Goal: Task Accomplishment & Management: Complete application form

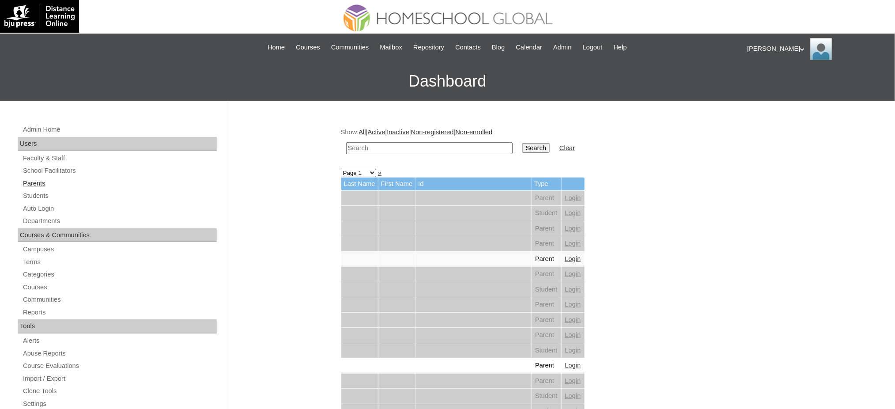
click at [32, 185] on link "Parents" at bounding box center [119, 183] width 195 height 11
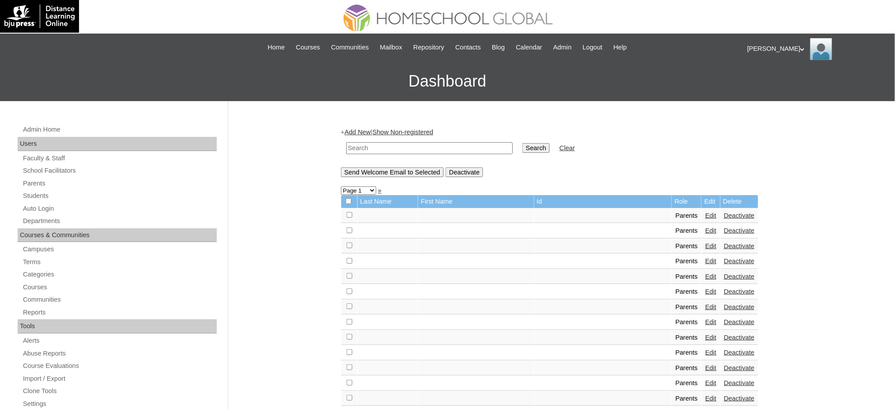
click at [364, 133] on link "Add New" at bounding box center [358, 132] width 26 height 7
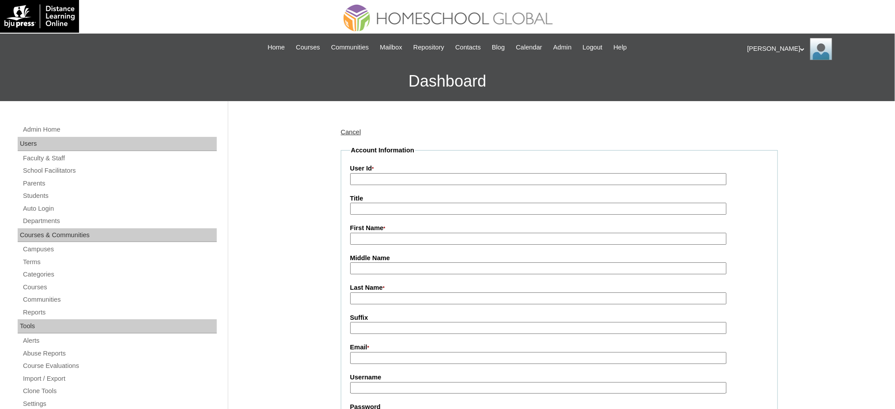
click at [378, 180] on input "User Id *" at bounding box center [538, 179] width 377 height 12
paste input "MHP0176-TECHPH2025"
type input "MHP0176-TECHPH2025"
click at [380, 211] on input "Title" at bounding box center [538, 209] width 377 height 12
type input "Ms."
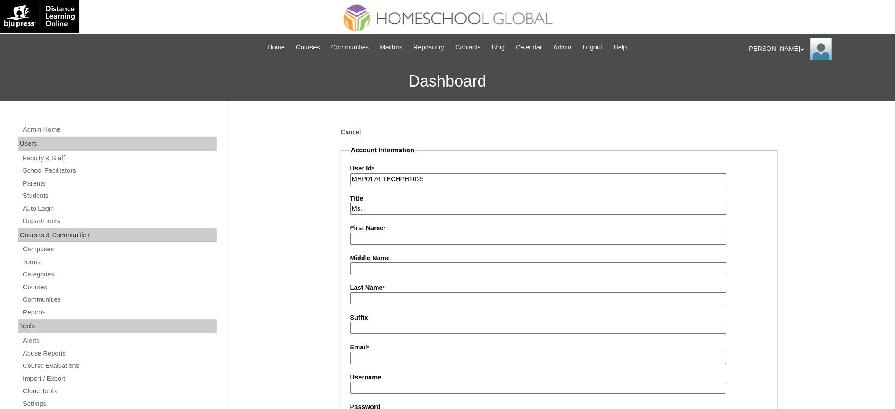
click at [429, 238] on input "First Name *" at bounding box center [538, 239] width 377 height 12
paste input "GRACE"
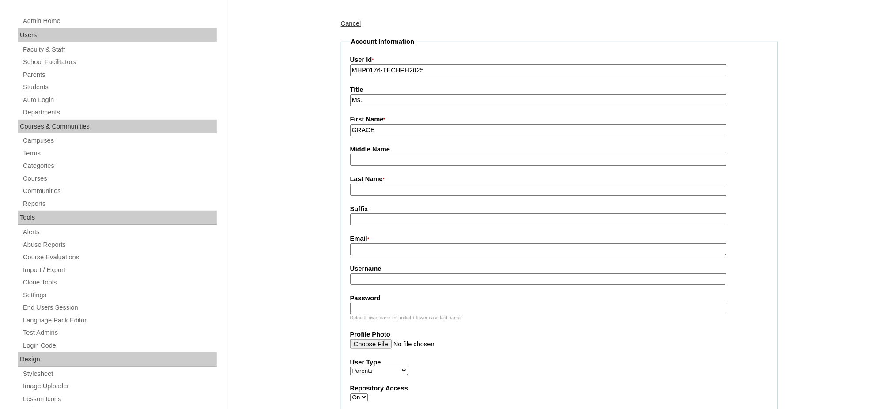
scroll to position [117, 0]
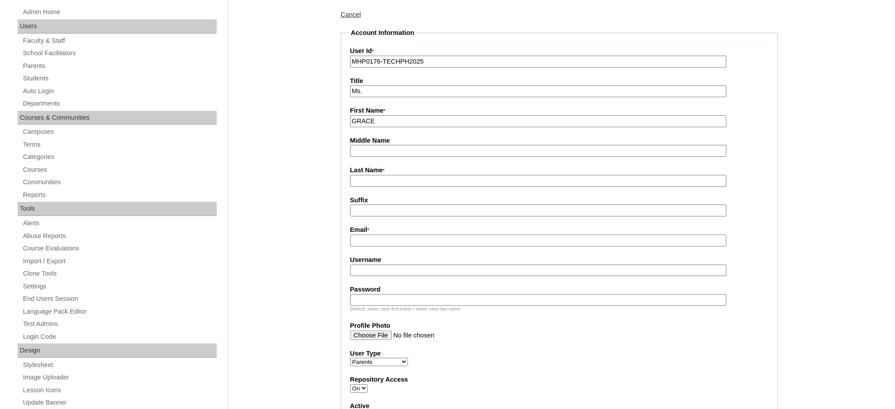
type input "GRACE"
click at [365, 175] on input "Last Name *" at bounding box center [538, 181] width 377 height 12
paste input "FLORES"
type input "FLORES"
click at [374, 239] on input "Email *" at bounding box center [538, 241] width 377 height 12
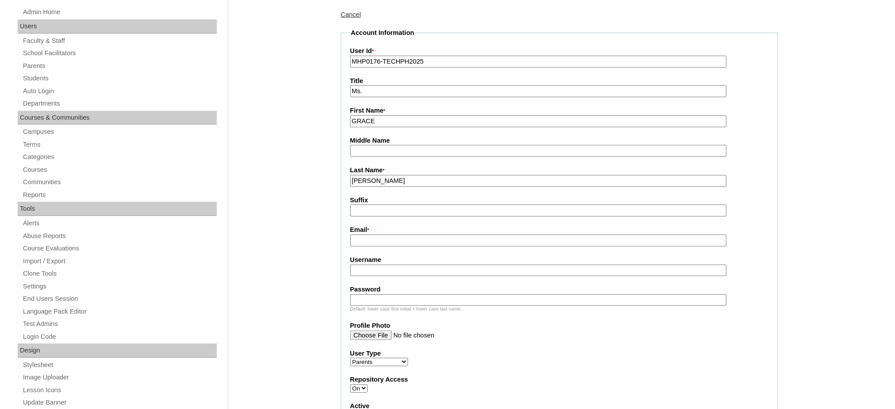
paste input "gfosio.shsi@gmail.com"
type input "gfosio.shsi@gmail.com"
click at [380, 266] on input "Username" at bounding box center [538, 271] width 377 height 12
paste input "63-9472941629"
type input "63-9472941629"
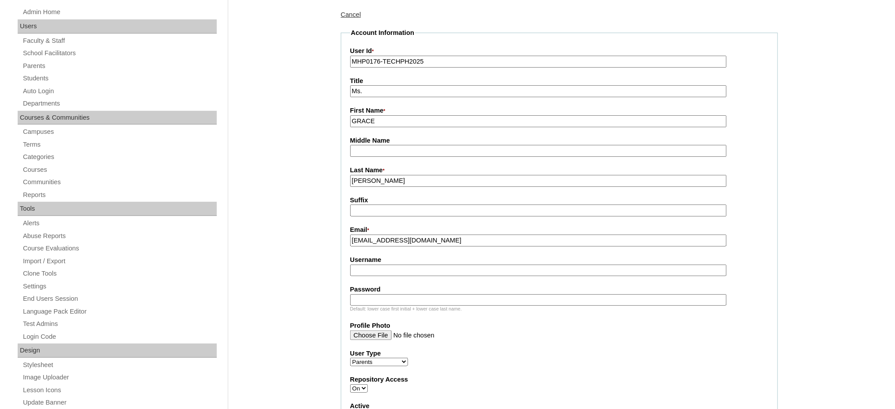
click at [412, 267] on input "Username" at bounding box center [538, 271] width 377 height 12
paste input "osioF2025"
type input "osioF2025"
click at [393, 296] on input "Password" at bounding box center [538, 300] width 377 height 12
paste input "techSDo641"
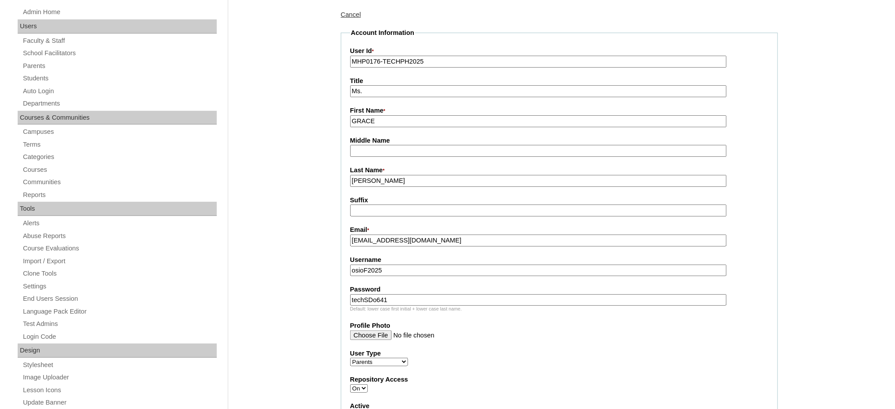
type input "techSDo641"
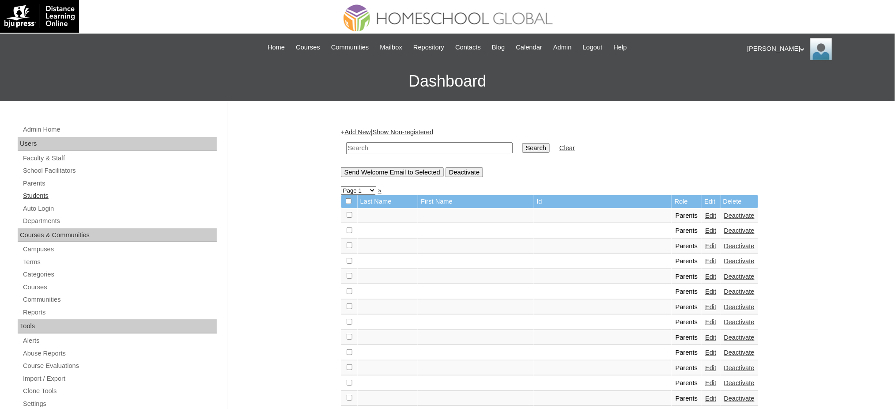
click at [42, 194] on link "Students" at bounding box center [119, 195] width 195 height 11
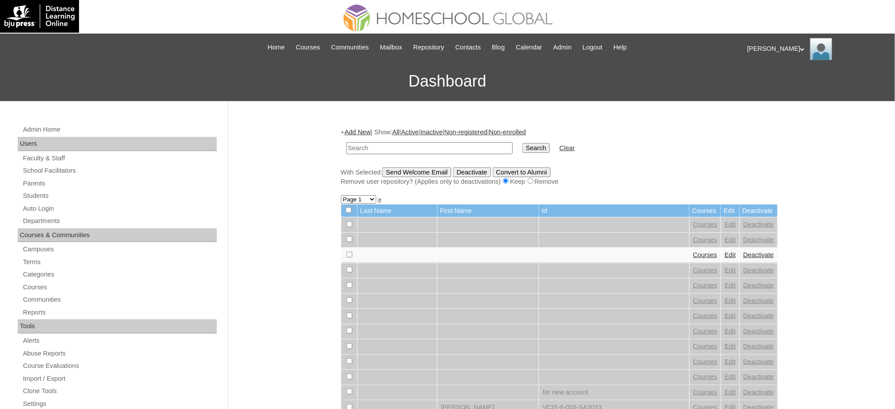
click at [371, 133] on link "Add New" at bounding box center [358, 132] width 26 height 7
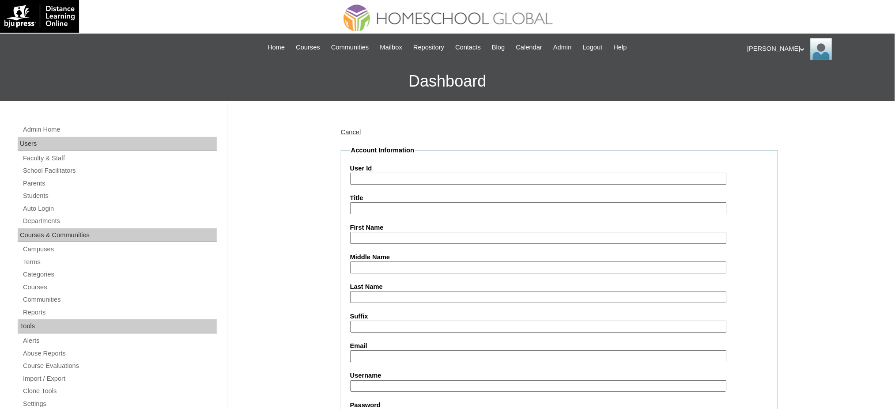
click at [384, 178] on input "User Id" at bounding box center [538, 179] width 377 height 12
paste input "MHS00223-TECHPH2025"
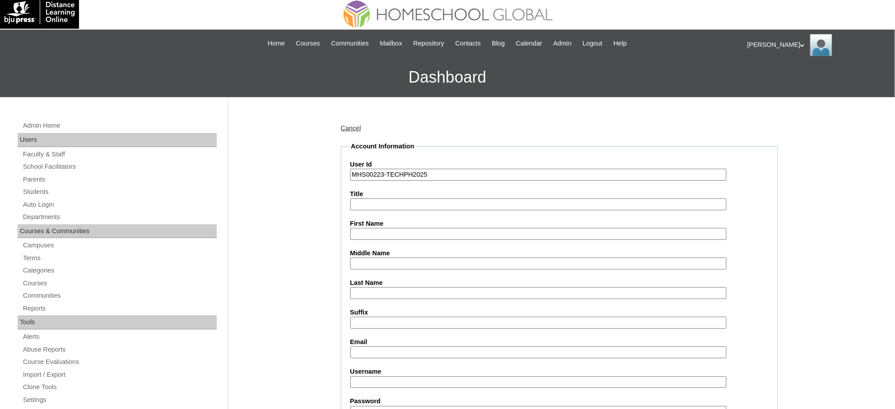
scroll to position [117, 0]
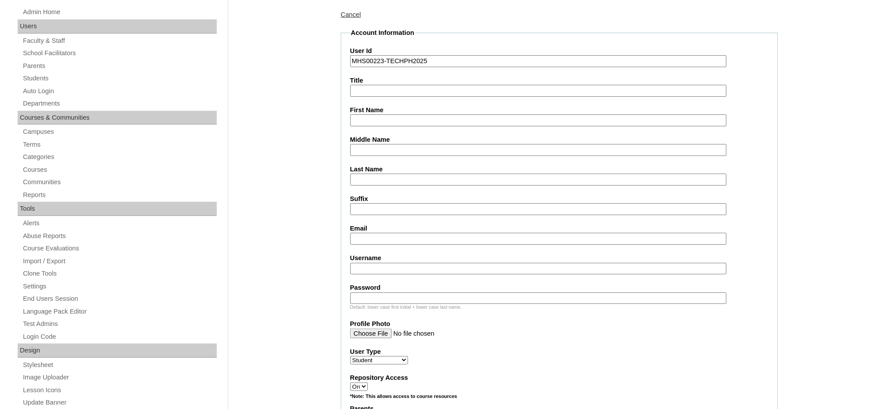
type input "MHS00223-TECHPH2025"
click at [375, 122] on input "First Name" at bounding box center [538, 120] width 377 height 12
paste input "Shannon Deborah"
type input "Shannon Deborah"
click at [376, 177] on input "Last Name" at bounding box center [538, 180] width 377 height 12
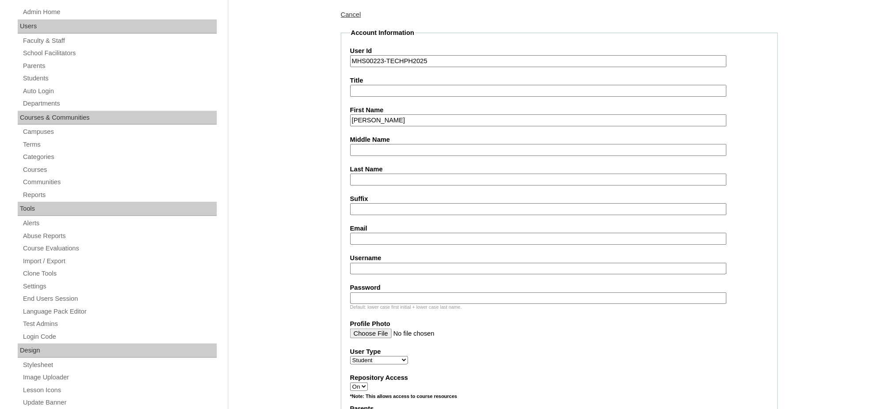
paste input "Osio"
type input "Osio"
click at [380, 148] on input "Middle Name" at bounding box center [538, 150] width 377 height 12
paste input "Flores"
type input "Flores"
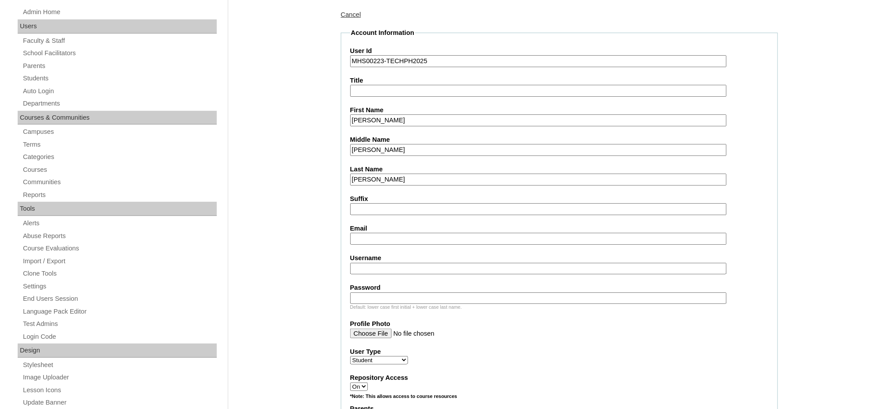
click at [373, 236] on input "Email" at bounding box center [538, 239] width 377 height 12
paste input "shannonosio"
type input "shannonosio"
click at [373, 263] on input "Username" at bounding box center [538, 269] width 377 height 12
paste input "shannonosio"
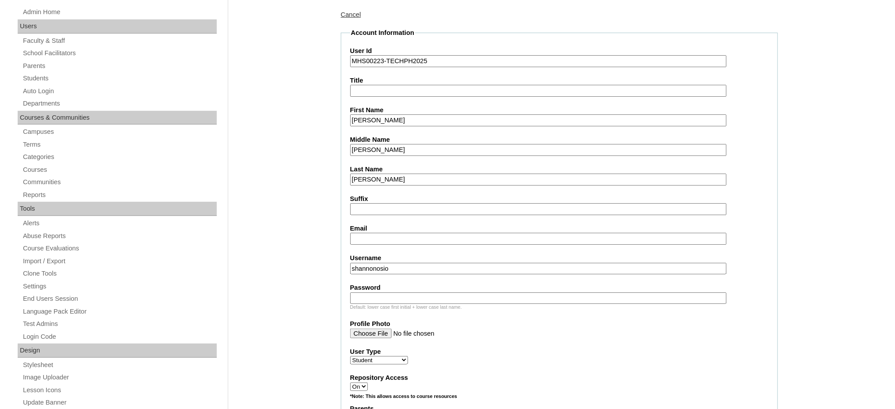
type input "shannonosio"
click at [390, 234] on input "Email" at bounding box center [538, 239] width 377 height 12
paste input "gfosio.shsi@gmail.com"
type input "gfosio.shsi@gmail.com"
click at [425, 304] on div "Default: lower case first initial + lower case last name." at bounding box center [559, 307] width 419 height 7
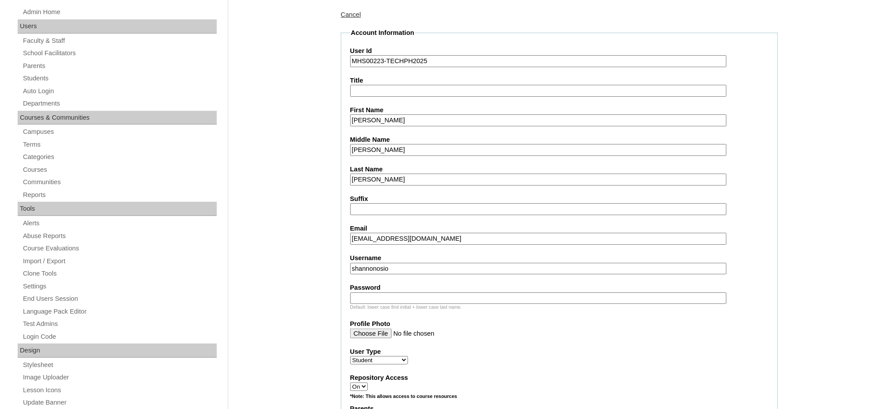
click at [428, 293] on input "Password" at bounding box center [538, 298] width 377 height 12
paste input "250006675"
type input "250006675"
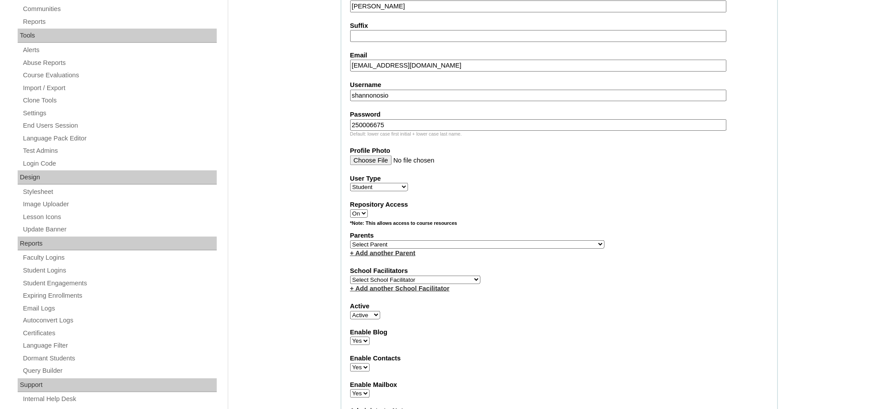
scroll to position [294, 0]
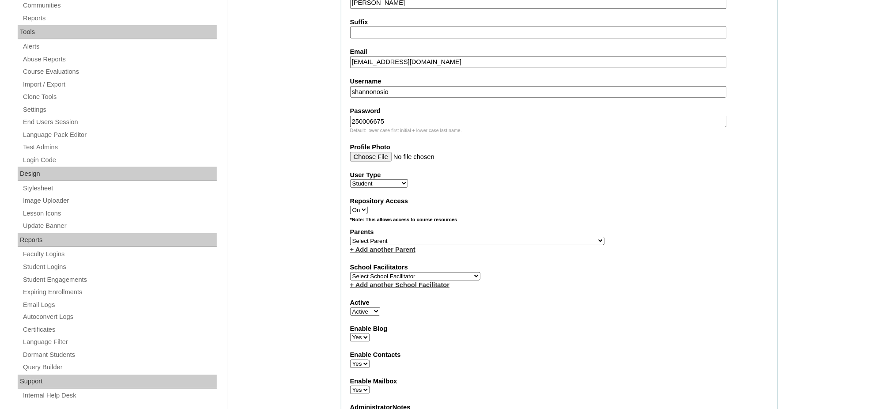
click at [506, 237] on select "Select Parent , , , , , , , , , , , , , , , , , , , , , , , , , , , , , , , , ,…" at bounding box center [477, 241] width 254 height 8
select select "43812"
click at [350, 237] on select "Select Parent , , , , , , , , , , , , , , , , , , , , , , , , , , , , , , , , ,…" at bounding box center [477, 241] width 254 height 8
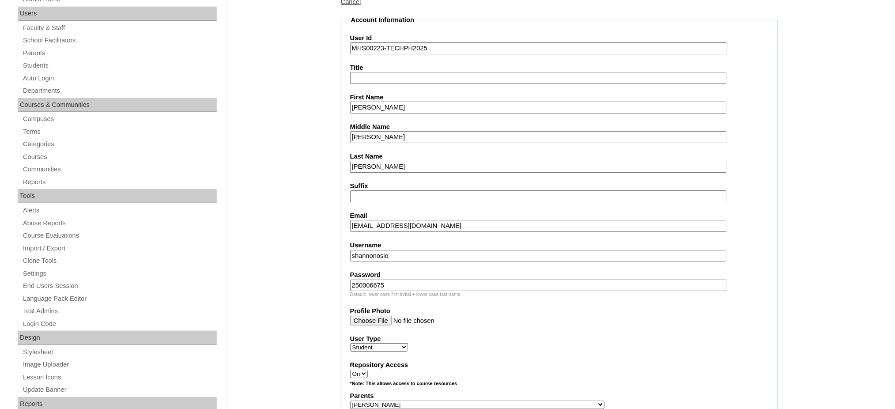
scroll to position [117, 0]
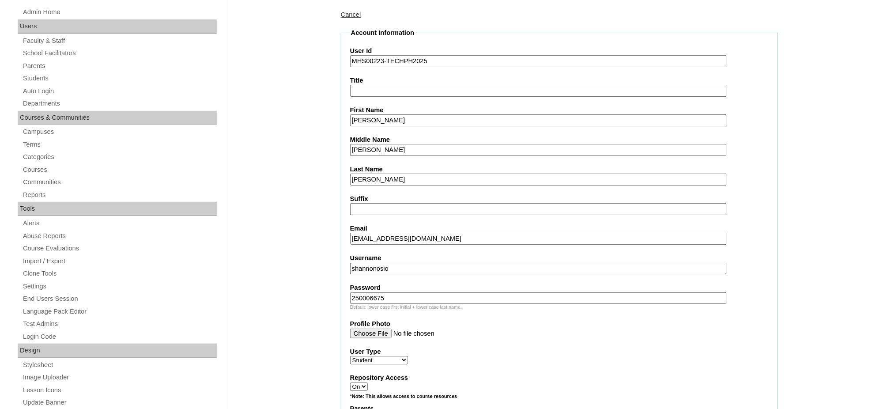
click at [410, 121] on input "Shannon Deborah" at bounding box center [538, 120] width 377 height 12
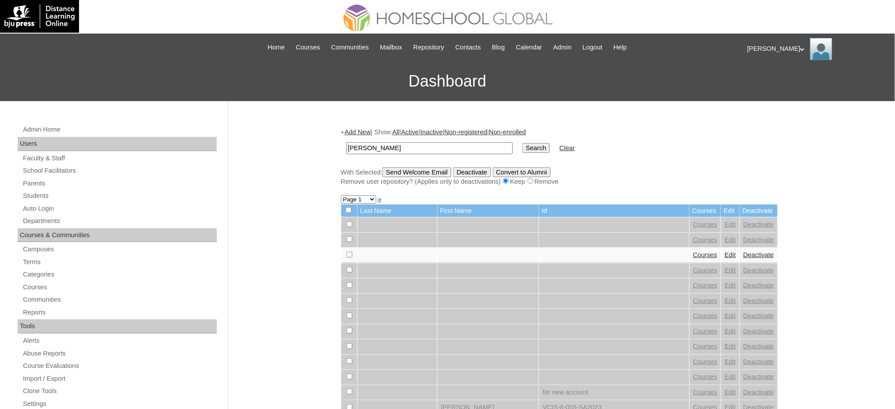
type input "[PERSON_NAME]"
click at [523, 147] on input "Search" at bounding box center [536, 148] width 27 height 10
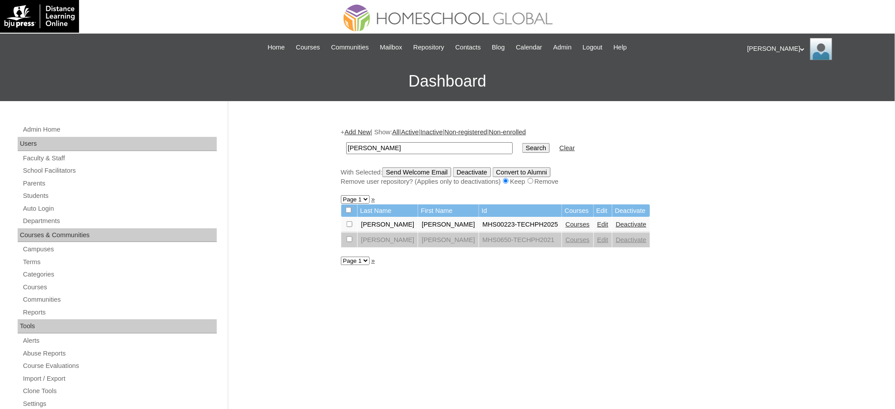
click at [566, 221] on link "Courses" at bounding box center [578, 224] width 24 height 7
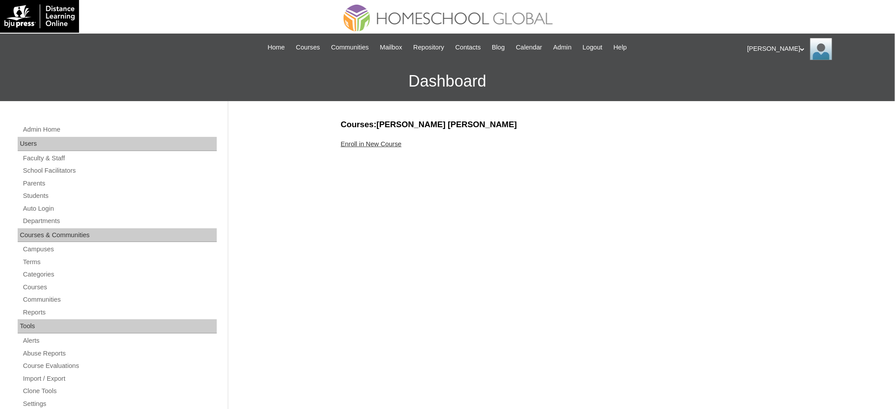
click at [383, 141] on link "Enroll in New Course" at bounding box center [371, 143] width 61 height 7
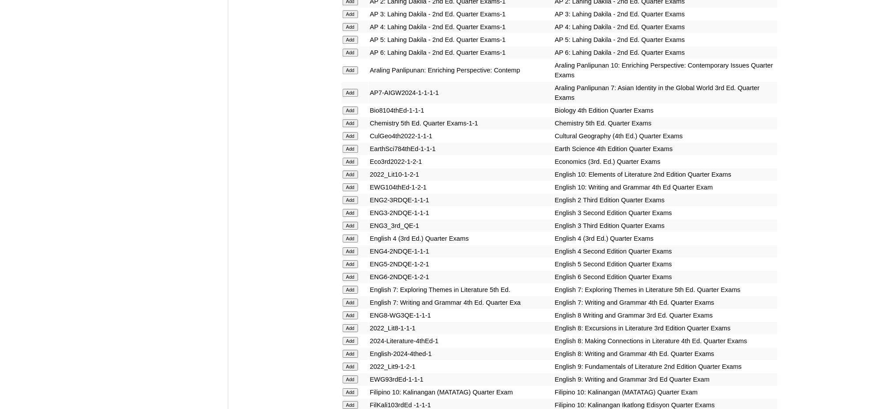
scroll to position [883, 0]
click at [345, 88] on input "Add" at bounding box center [350, 92] width 15 height 8
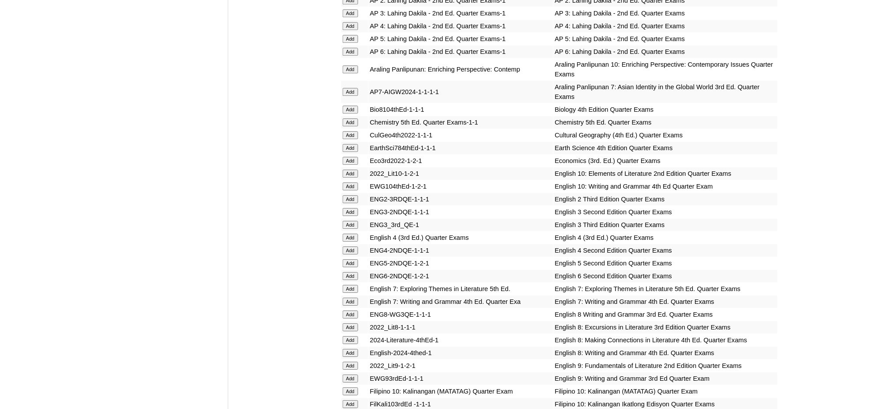
click at [345, 88] on input "Add" at bounding box center [350, 92] width 15 height 8
click at [347, 144] on input "Add" at bounding box center [350, 148] width 15 height 8
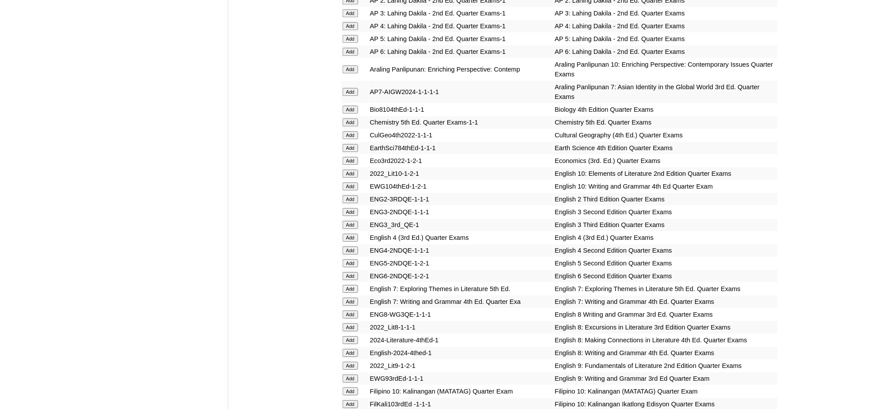
click at [347, 144] on input "Add" at bounding box center [350, 148] width 15 height 8
click at [352, 285] on input "Add" at bounding box center [350, 289] width 15 height 8
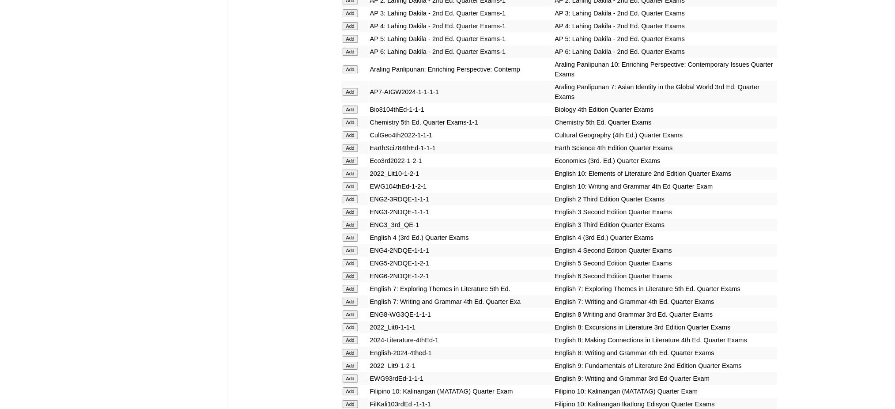
click at [347, 298] on input "Add" at bounding box center [350, 302] width 15 height 8
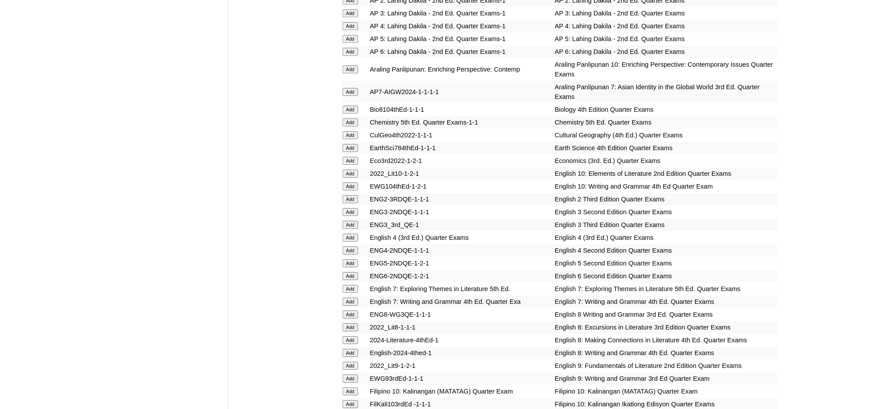
click at [347, 298] on input "Add" at bounding box center [350, 302] width 15 height 8
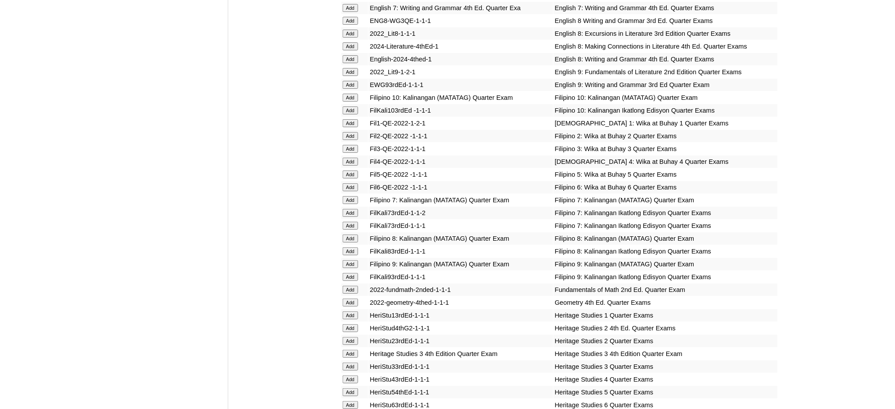
scroll to position [1178, 0]
click at [346, 196] on input "Add" at bounding box center [350, 200] width 15 height 8
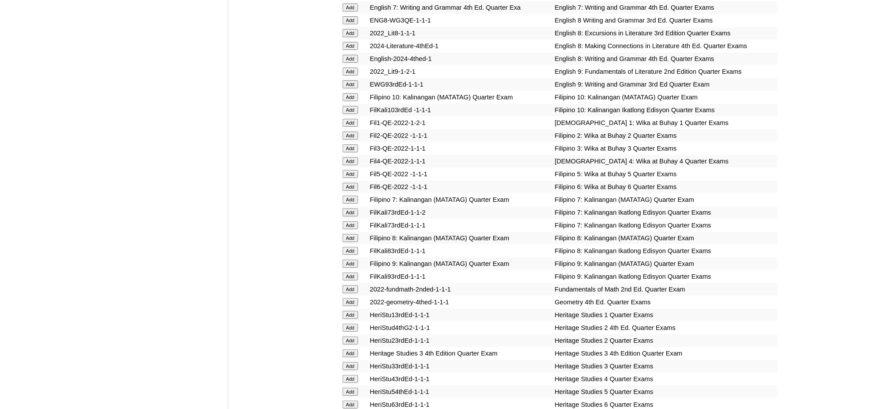
click at [346, 196] on input "Add" at bounding box center [350, 200] width 15 height 8
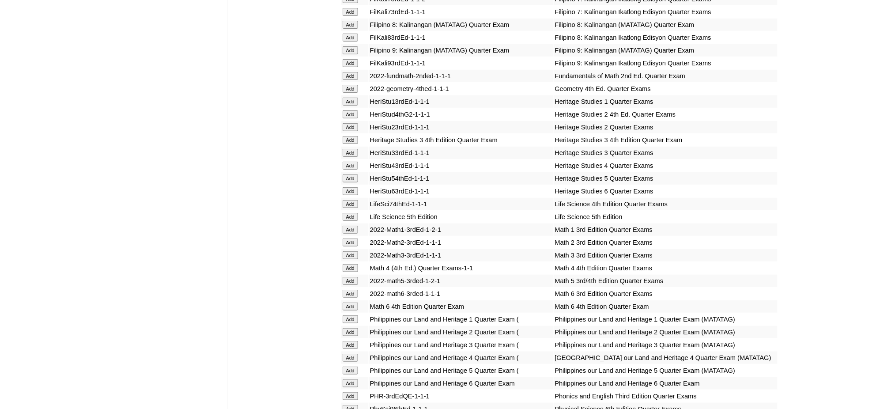
scroll to position [1531, 0]
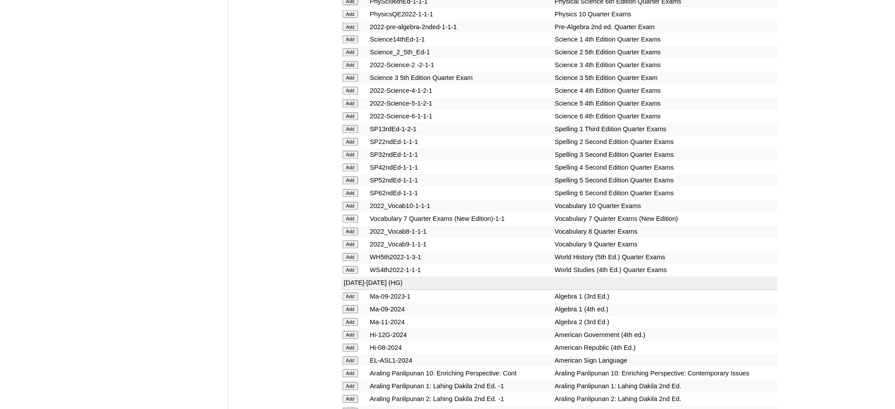
scroll to position [1767, 0]
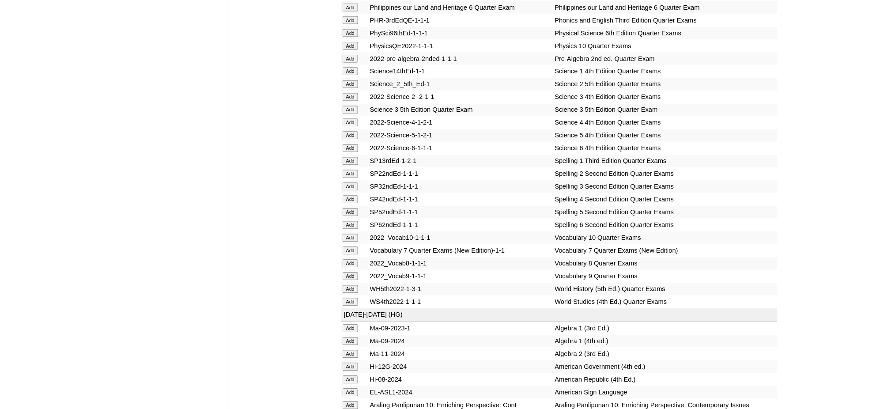
click at [351, 55] on input "Add" at bounding box center [350, 59] width 15 height 8
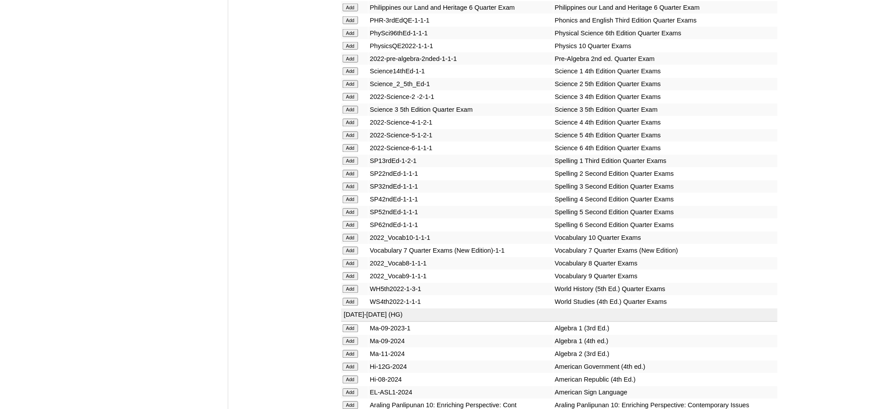
click at [351, 55] on input "Add" at bounding box center [350, 59] width 15 height 8
click at [352, 247] on input "Add" at bounding box center [350, 251] width 15 height 8
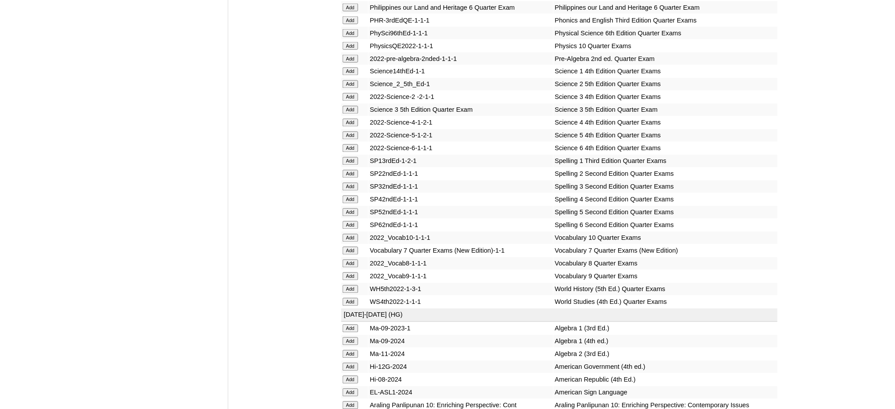
click at [352, 247] on input "Add" at bounding box center [350, 251] width 15 height 8
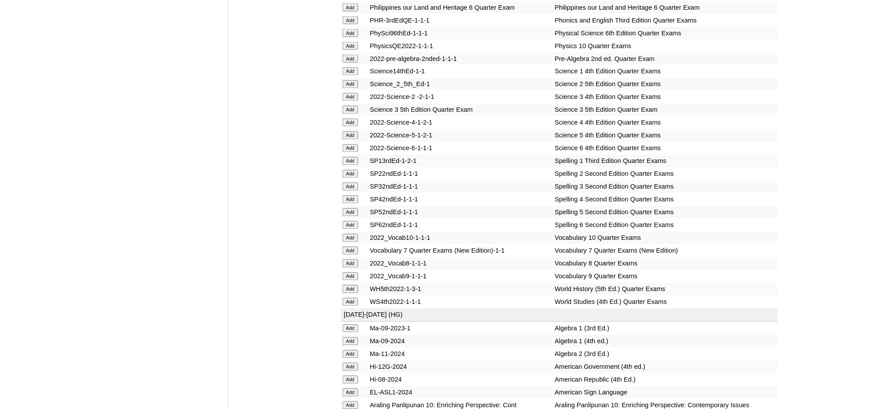
click at [352, 247] on input "Add" at bounding box center [350, 251] width 15 height 8
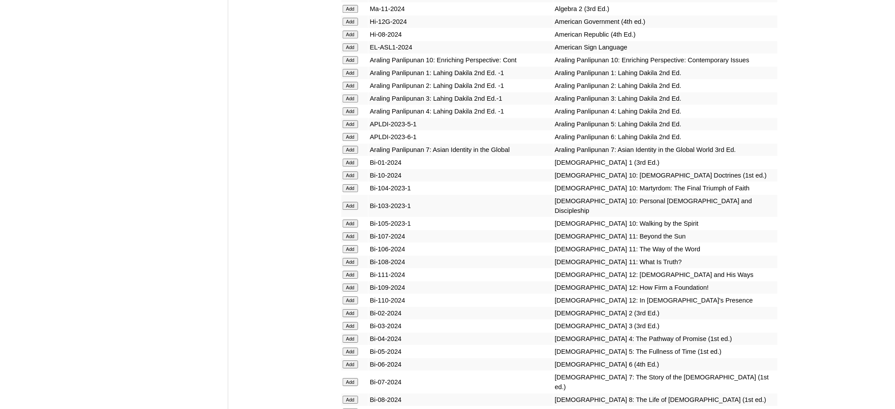
scroll to position [2120, 0]
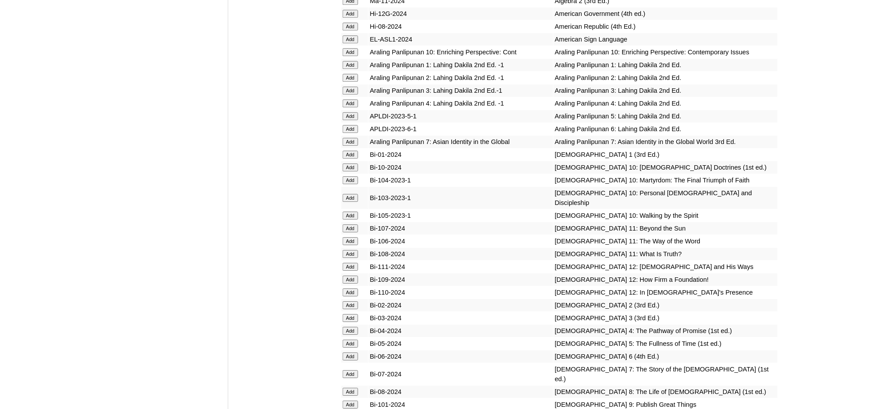
click at [351, 138] on input "Add" at bounding box center [350, 142] width 15 height 8
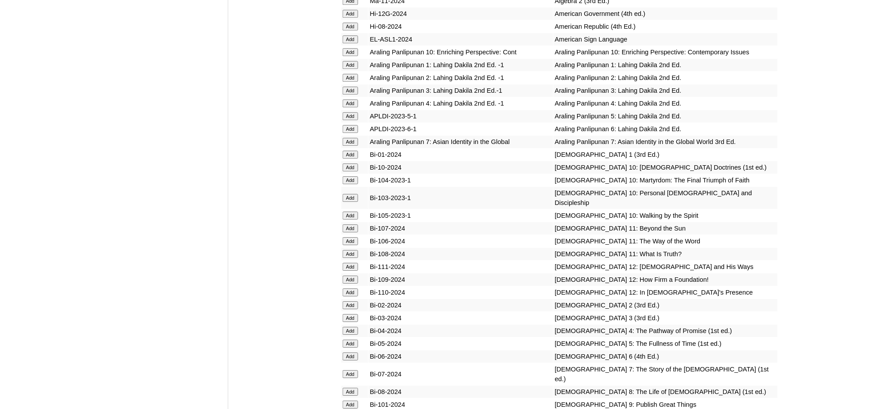
click at [351, 138] on input "Add" at bounding box center [350, 142] width 15 height 8
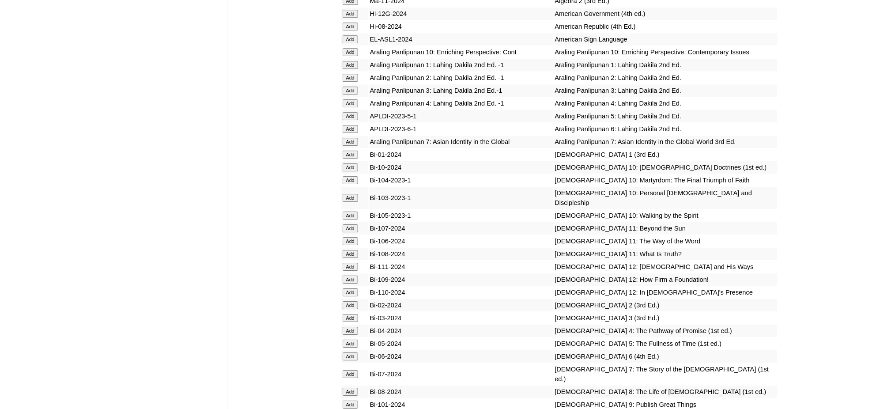
click at [351, 138] on input "Add" at bounding box center [350, 142] width 15 height 8
click at [355, 370] on input "Add" at bounding box center [350, 374] width 15 height 8
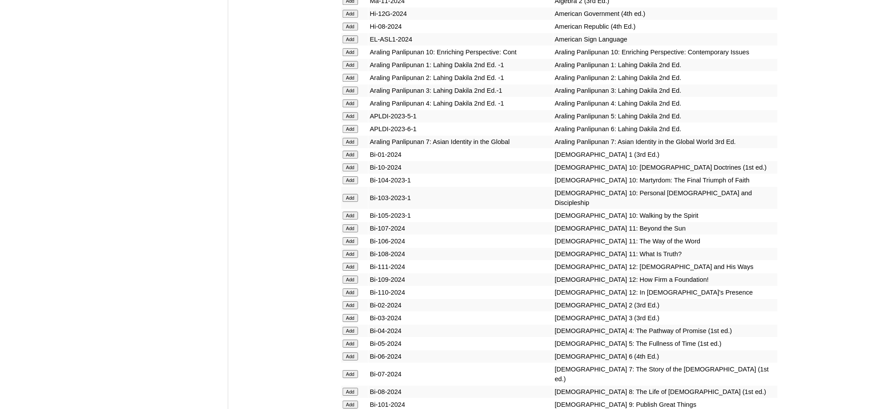
click at [355, 370] on input "Add" at bounding box center [350, 374] width 15 height 8
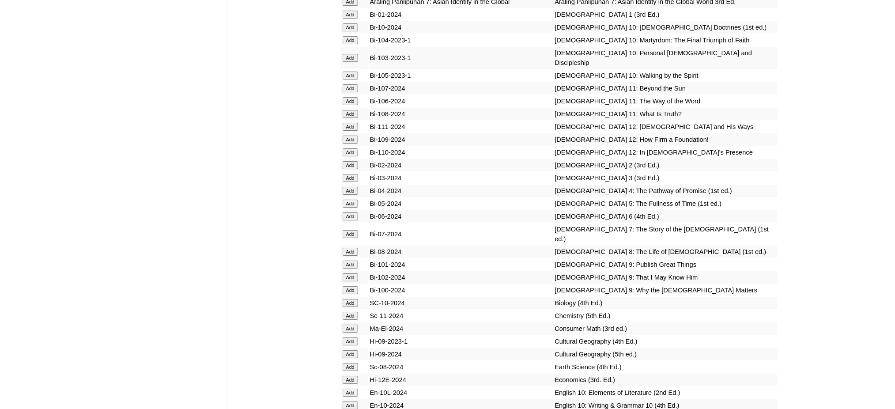
scroll to position [2356, 0]
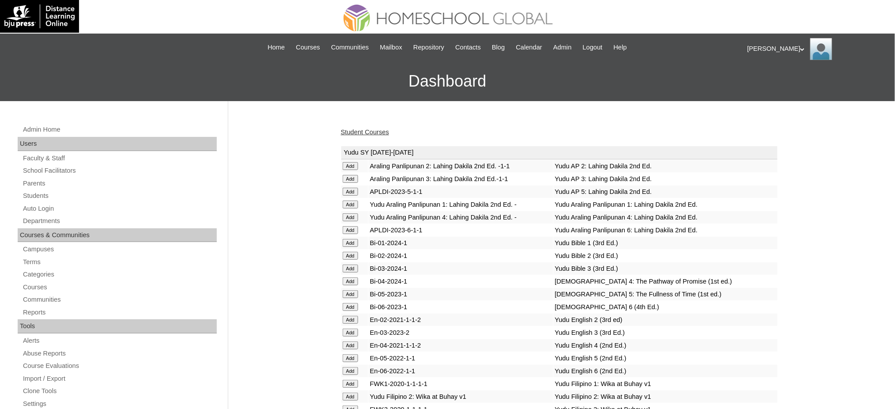
click at [385, 129] on link "Student Courses" at bounding box center [365, 132] width 48 height 7
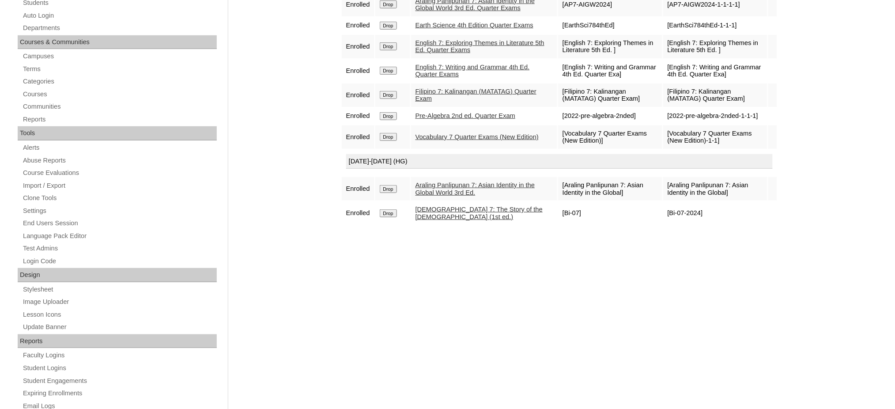
scroll to position [59, 0]
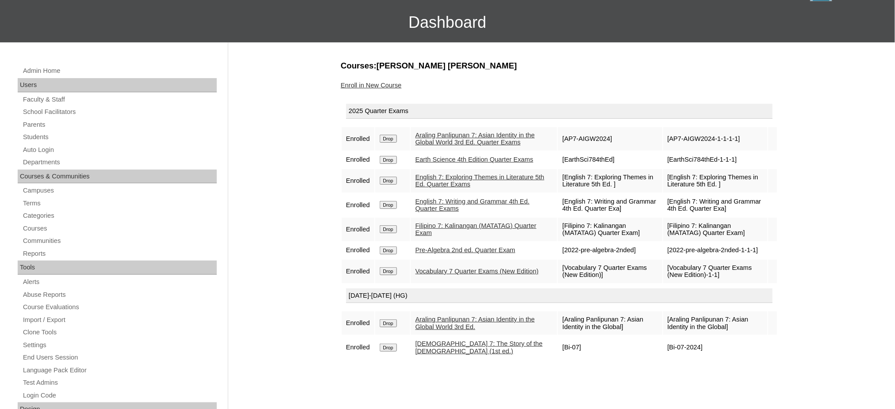
click at [391, 81] on div "Enroll in New Course" at bounding box center [559, 85] width 437 height 9
click at [393, 84] on link "Enroll in New Course" at bounding box center [371, 85] width 61 height 7
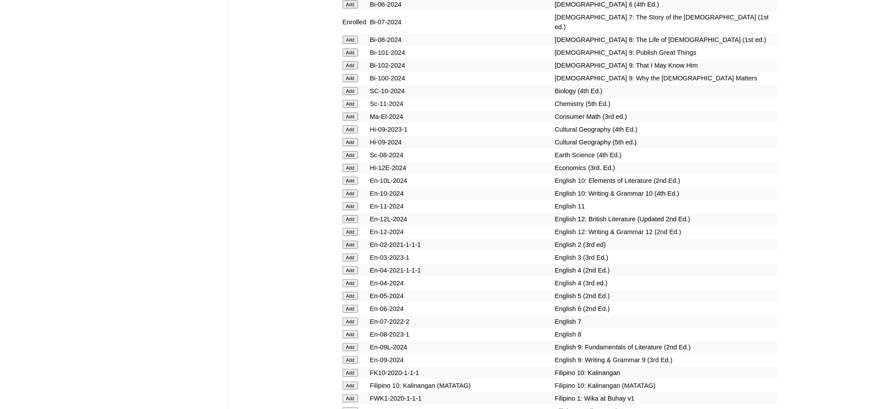
scroll to position [2474, 0]
click at [349, 150] on input "Add" at bounding box center [350, 154] width 15 height 8
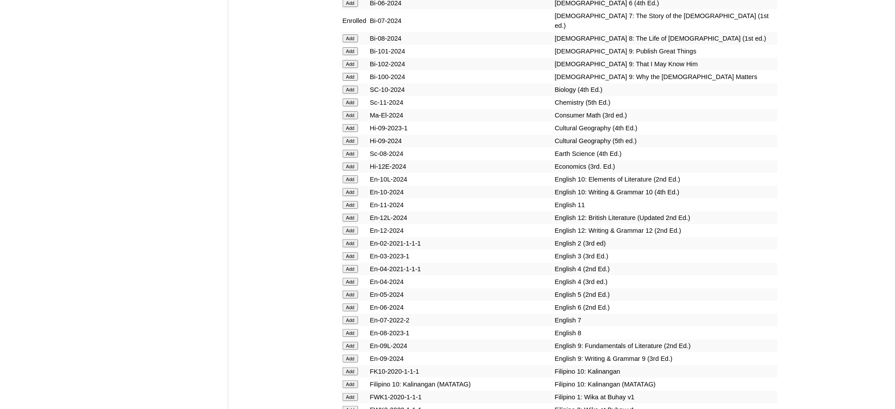
click at [349, 150] on input "Add" at bounding box center [350, 154] width 15 height 8
click at [353, 316] on input "Add" at bounding box center [350, 320] width 15 height 8
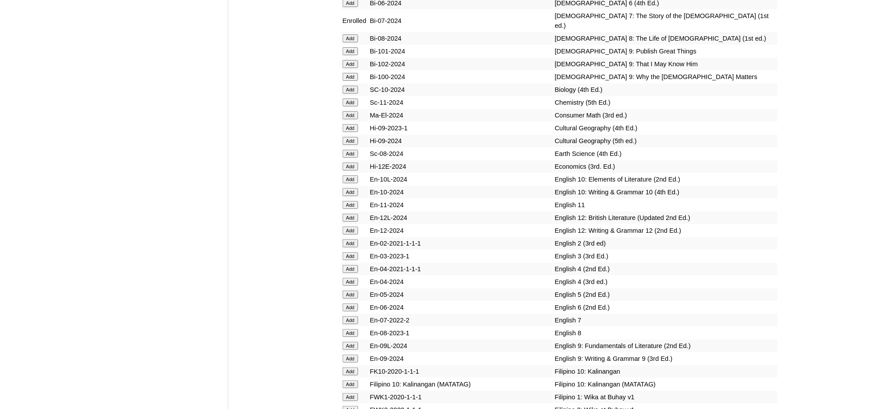
click at [353, 316] on input "Add" at bounding box center [350, 320] width 15 height 8
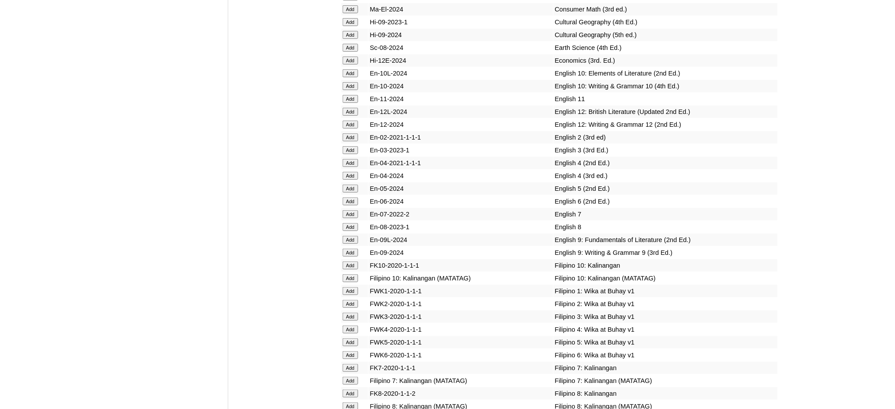
scroll to position [2768, 0]
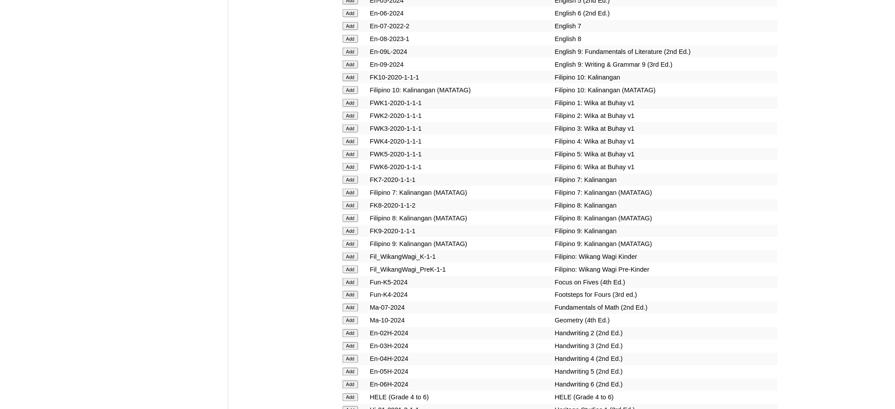
click at [349, 189] on input "Add" at bounding box center [350, 193] width 15 height 8
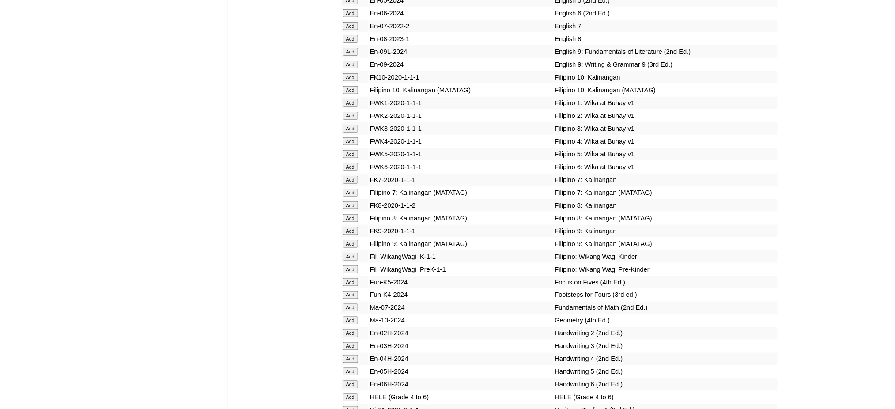
click at [349, 189] on input "Add" at bounding box center [350, 193] width 15 height 8
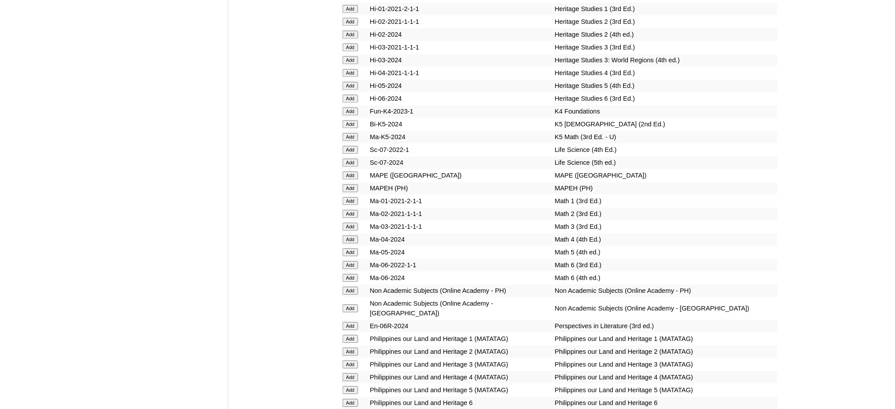
scroll to position [3180, 0]
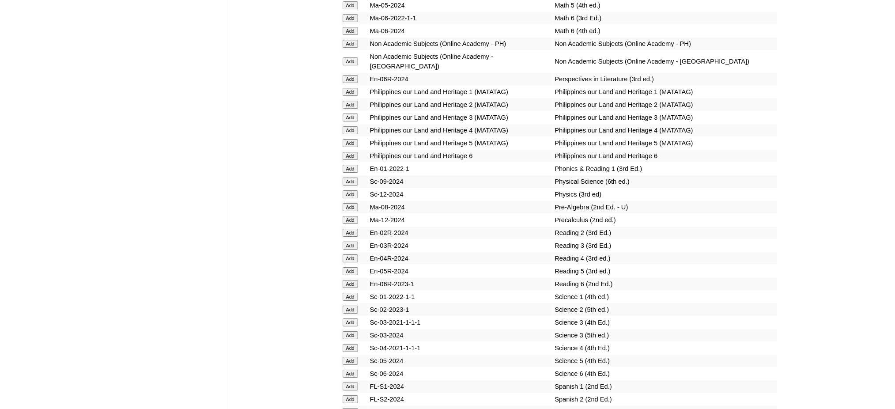
scroll to position [3416, 0]
click at [347, 204] on input "Add" at bounding box center [350, 208] width 15 height 8
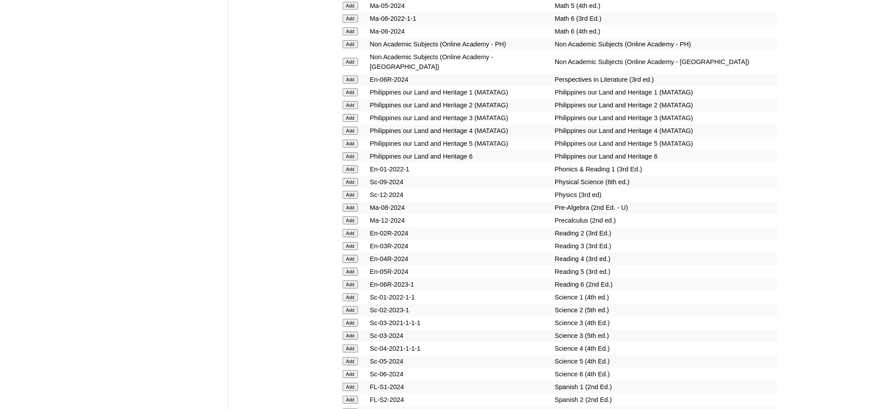
click at [347, 204] on input "Add" at bounding box center [350, 208] width 15 height 8
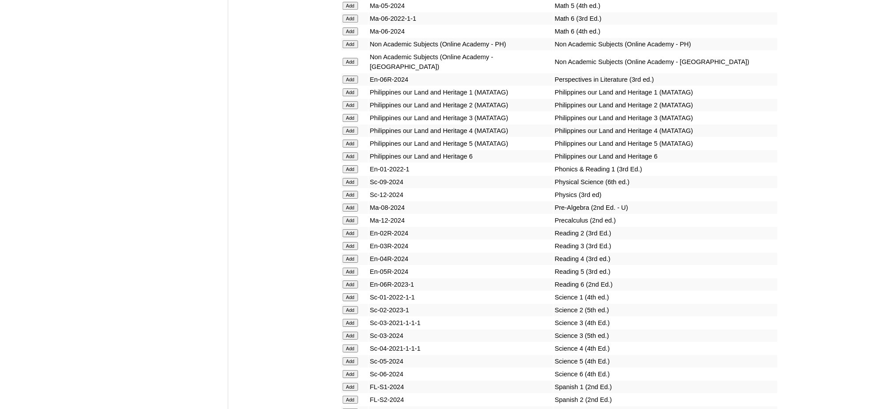
click at [347, 204] on input "Add" at bounding box center [350, 208] width 15 height 8
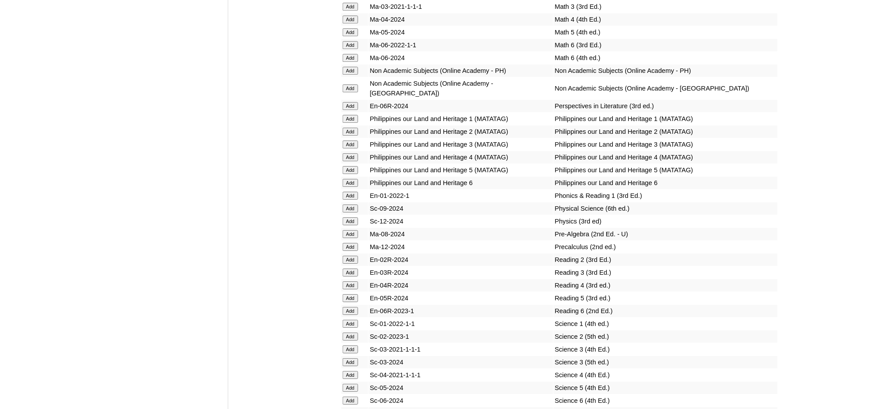
scroll to position [3121, 0]
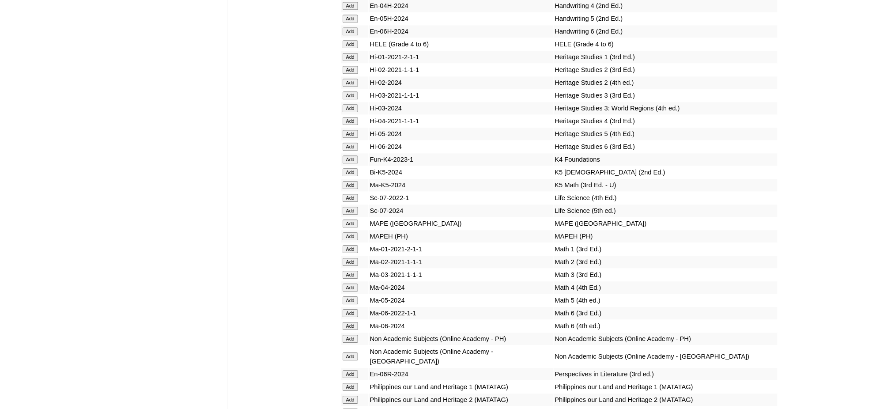
click at [344, 232] on input "Add" at bounding box center [350, 236] width 15 height 8
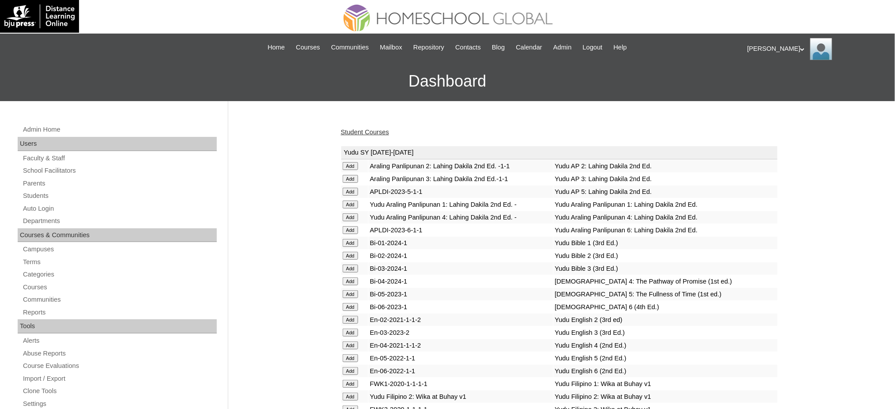
click at [341, 130] on link "Student Courses" at bounding box center [365, 132] width 48 height 7
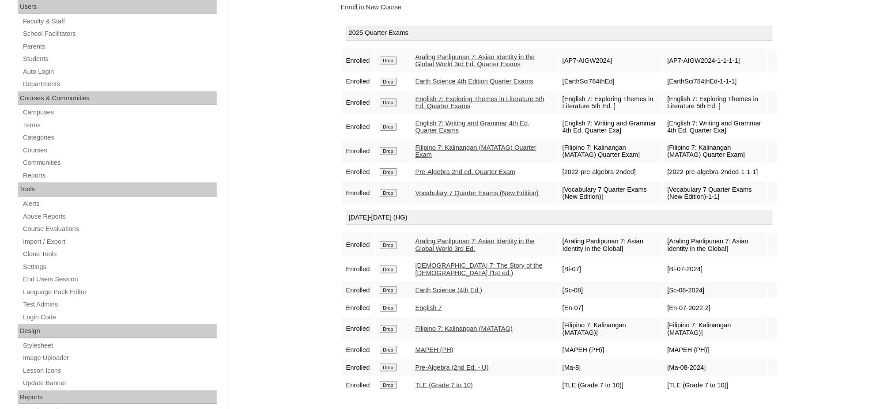
scroll to position [117, 0]
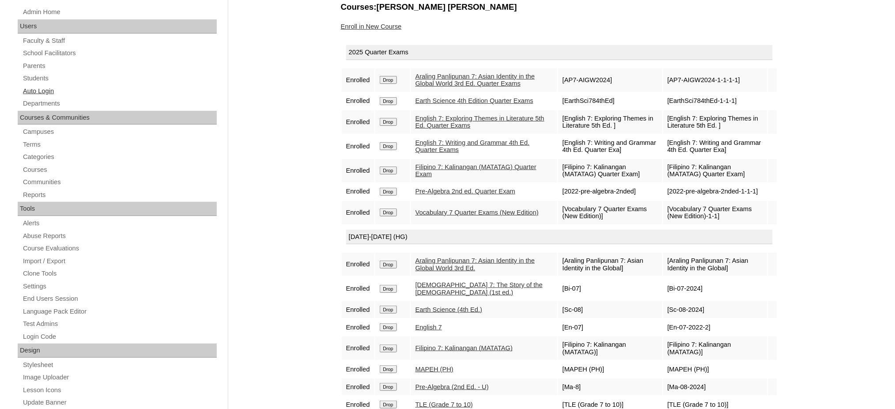
click at [42, 91] on link "Auto Login" at bounding box center [119, 91] width 195 height 11
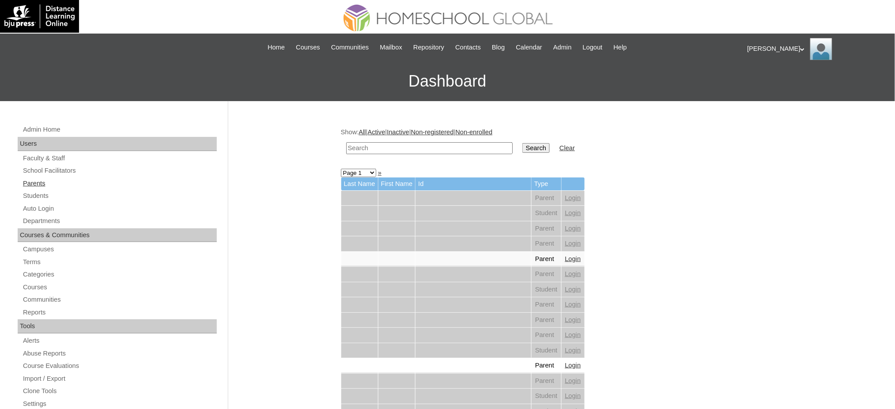
click at [38, 185] on link "Parents" at bounding box center [119, 183] width 195 height 11
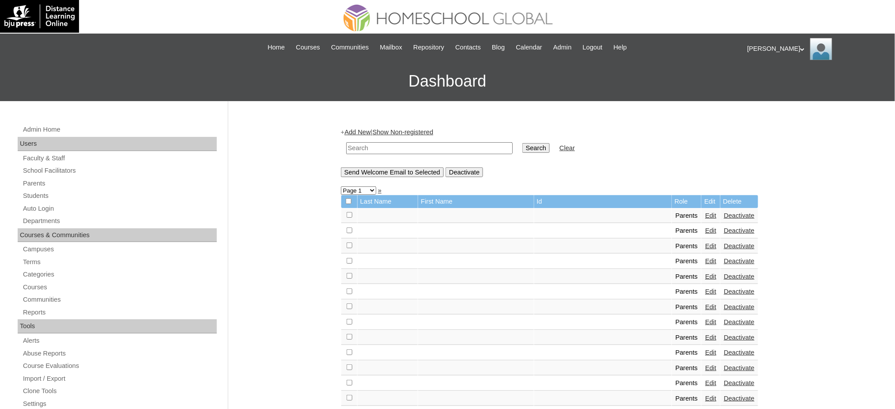
drag, startPoint x: 0, startPoint y: 0, endPoint x: 397, endPoint y: 151, distance: 424.3
click at [397, 151] on input "text" at bounding box center [429, 148] width 167 height 12
paste input "Janina Mikaela"
type input "Janina Mikaela"
click at [523, 150] on input "Search" at bounding box center [536, 148] width 27 height 10
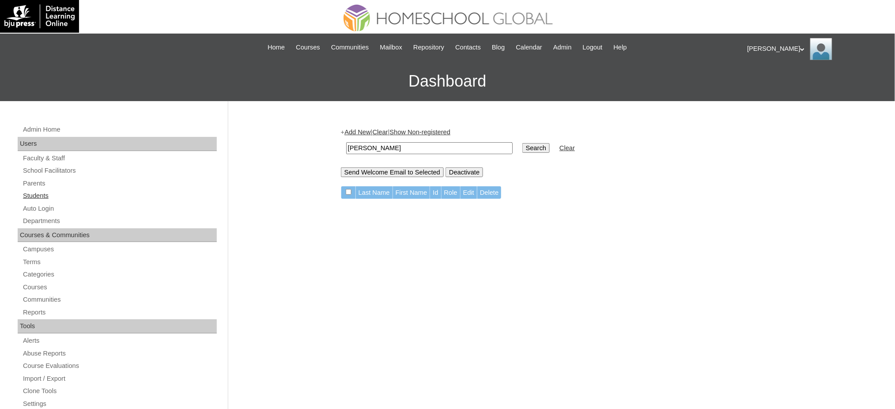
click at [37, 190] on link "Students" at bounding box center [119, 195] width 195 height 11
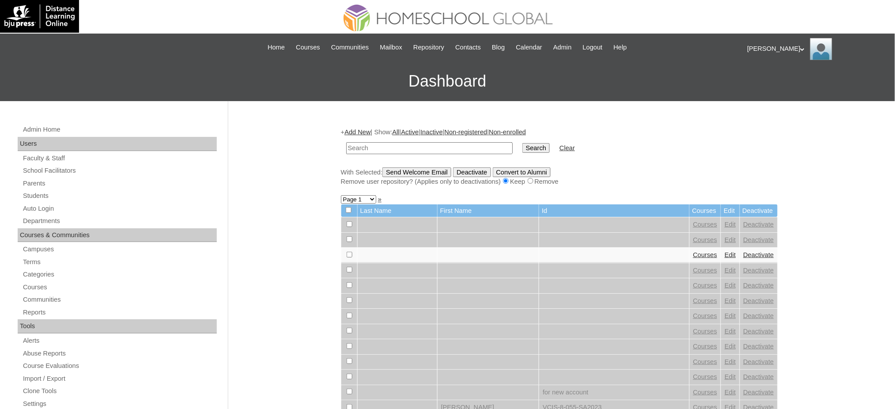
drag, startPoint x: 0, startPoint y: 0, endPoint x: 414, endPoint y: 151, distance: 440.4
click at [414, 151] on input "text" at bounding box center [429, 148] width 167 height 12
type input "Janina Mikaela"
click at [523, 143] on input "Search" at bounding box center [536, 148] width 27 height 10
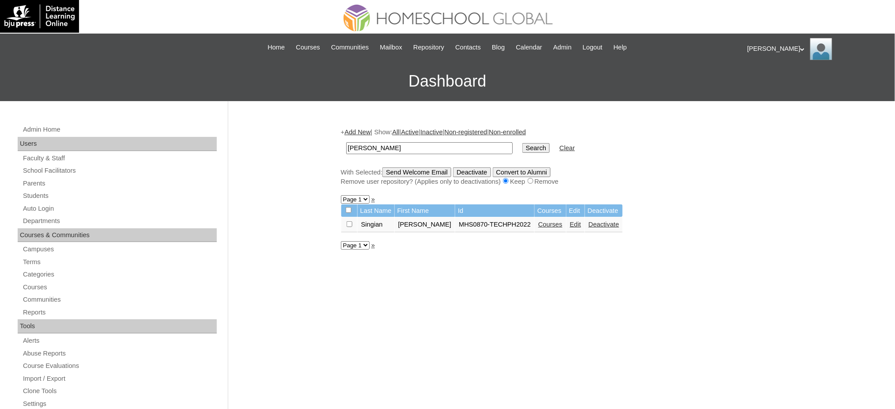
click at [553, 224] on link "Courses" at bounding box center [550, 224] width 24 height 7
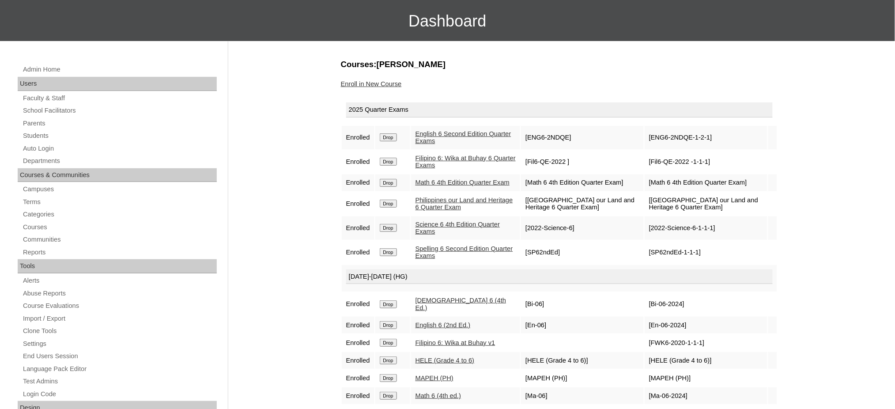
scroll to position [59, 0]
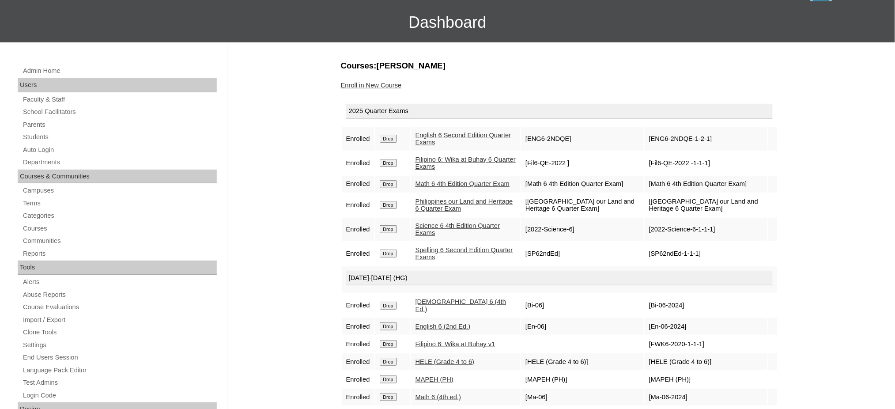
click at [379, 85] on link "Enroll in New Course" at bounding box center [371, 85] width 61 height 7
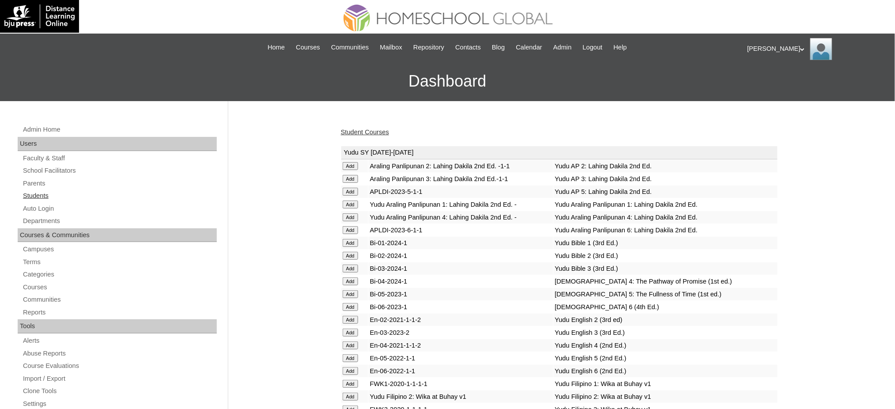
click at [43, 200] on link "Students" at bounding box center [119, 195] width 195 height 11
click at [40, 210] on link "Auto Login" at bounding box center [119, 208] width 195 height 11
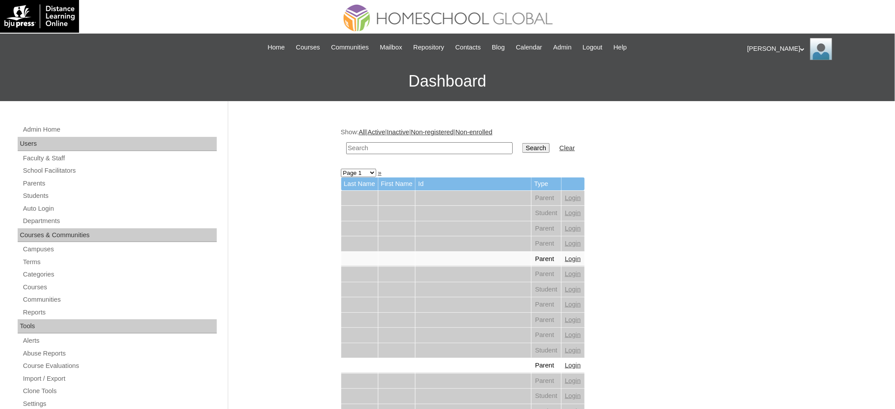
click at [442, 149] on input "text" at bounding box center [429, 148] width 167 height 12
paste input "[PERSON_NAME]"
type input "[PERSON_NAME]"
click at [523, 151] on input "Search" at bounding box center [536, 148] width 27 height 10
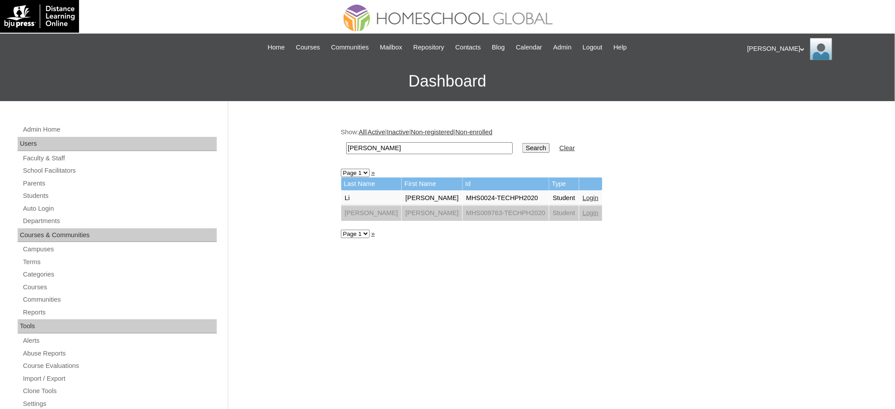
click at [583, 194] on link "Login" at bounding box center [591, 197] width 16 height 7
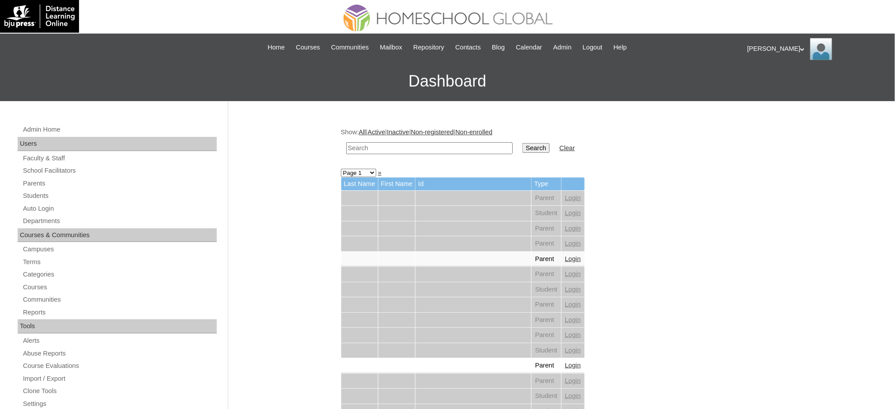
click at [445, 155] on td at bounding box center [429, 148] width 175 height 21
click at [450, 146] on input "text" at bounding box center [429, 148] width 167 height 12
paste input "[PERSON_NAME]"
type input "[PERSON_NAME]"
click at [523, 146] on input "Search" at bounding box center [536, 148] width 27 height 10
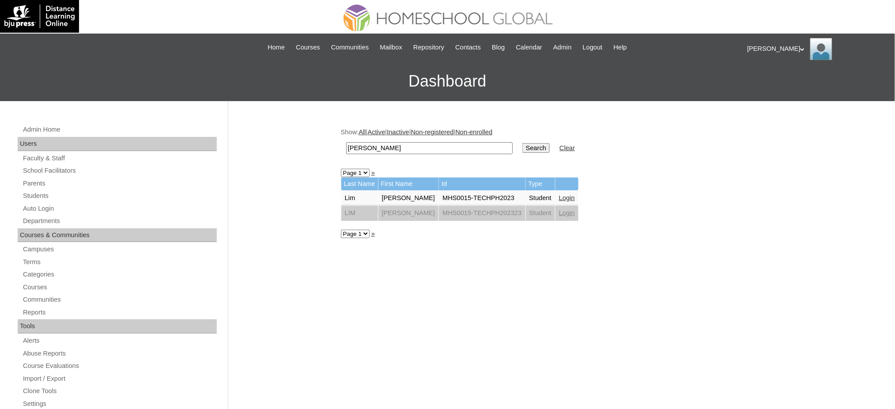
click at [565, 195] on link "Login" at bounding box center [567, 197] width 16 height 7
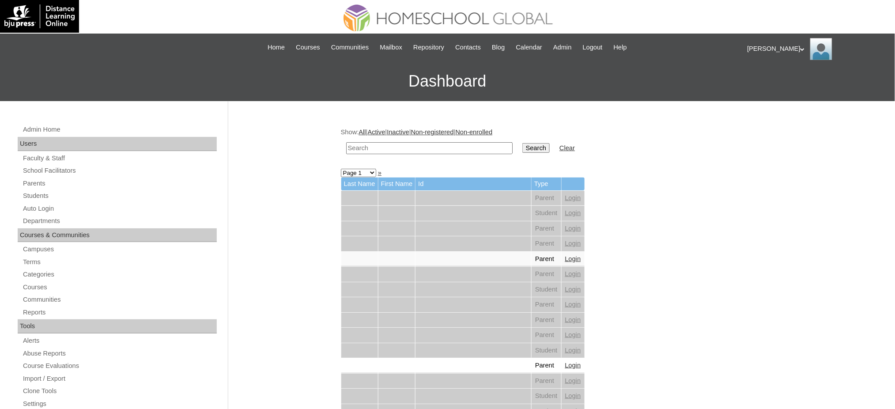
click at [428, 146] on input "text" at bounding box center [429, 148] width 167 height 12
paste input "[PERSON_NAME]"
type input "[PERSON_NAME]"
click at [523, 151] on input "Search" at bounding box center [536, 148] width 27 height 10
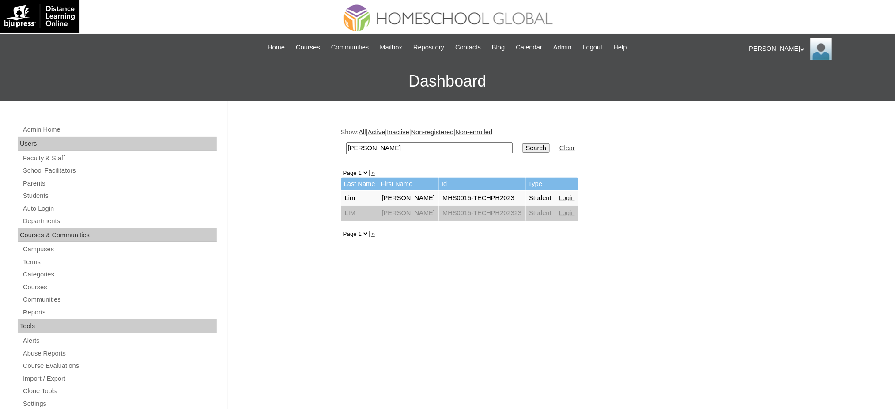
click at [560, 194] on link "Login" at bounding box center [567, 197] width 16 height 7
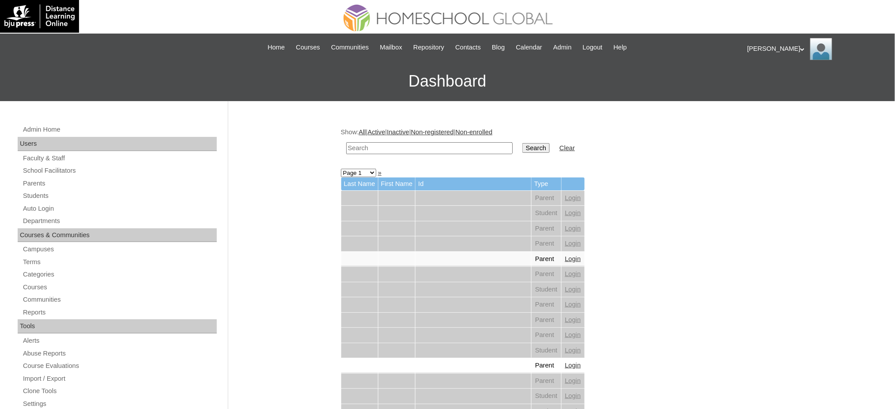
click at [432, 148] on input "text" at bounding box center [429, 148] width 167 height 12
paste input "Louis Gabriel"
type input "Louis Gabriel"
click at [523, 146] on input "Search" at bounding box center [536, 148] width 27 height 10
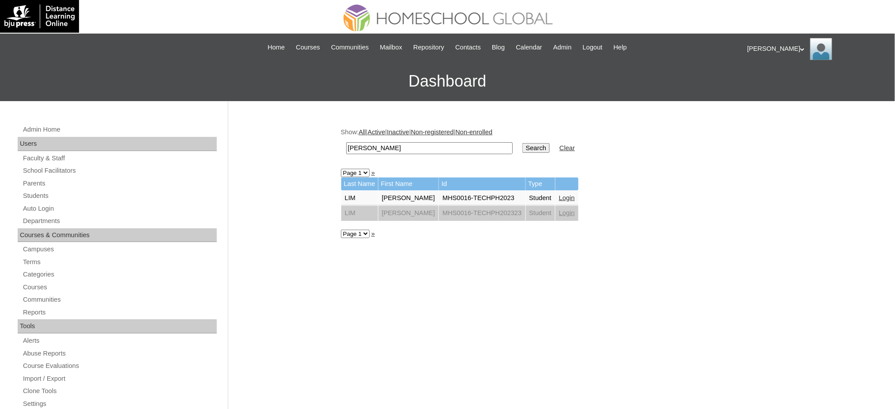
click at [559, 196] on link "Login" at bounding box center [567, 197] width 16 height 7
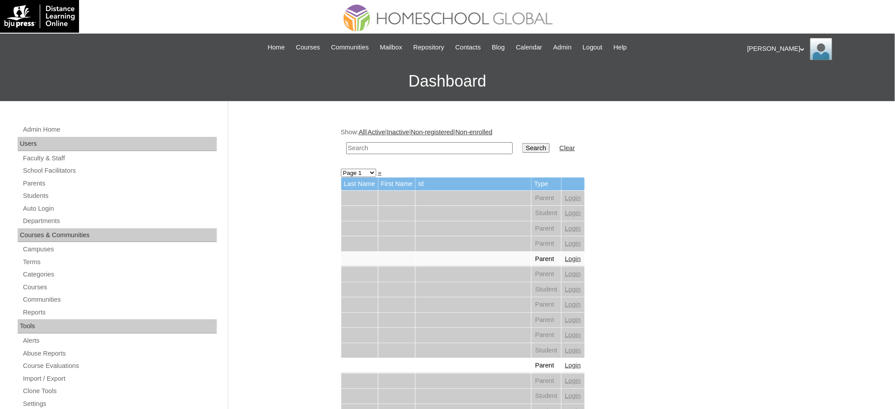
click at [450, 150] on input "text" at bounding box center [429, 148] width 167 height 12
paste input "Sebastian Paul"
type input "Sebastian Paul"
click at [523, 150] on input "Search" at bounding box center [536, 148] width 27 height 10
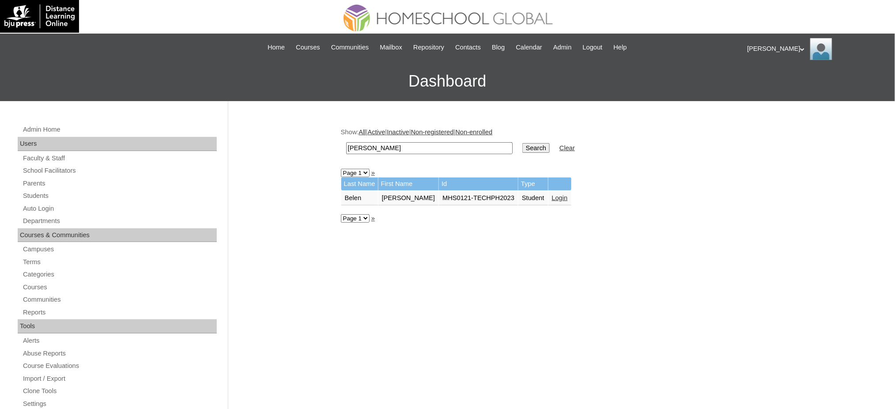
click at [549, 198] on td "Login" at bounding box center [560, 198] width 23 height 15
click at [552, 195] on link "Login" at bounding box center [560, 197] width 16 height 7
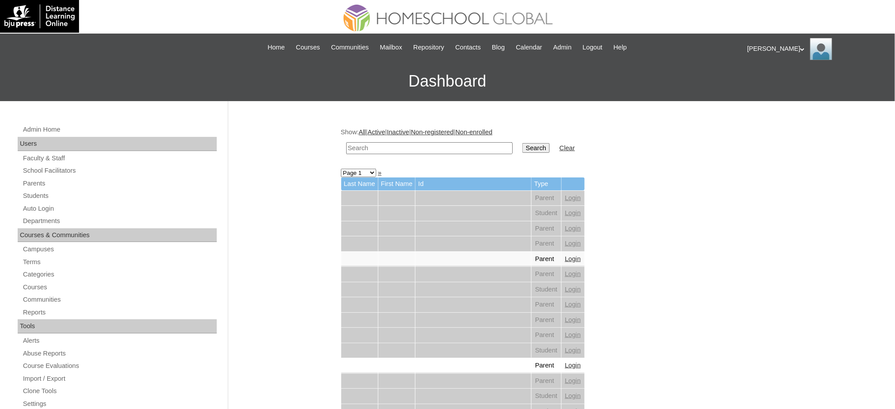
click at [443, 145] on input "text" at bounding box center [429, 148] width 167 height 12
paste input "[PERSON_NAME]"
type input "[PERSON_NAME]"
click at [523, 146] on input "Search" at bounding box center [536, 148] width 27 height 10
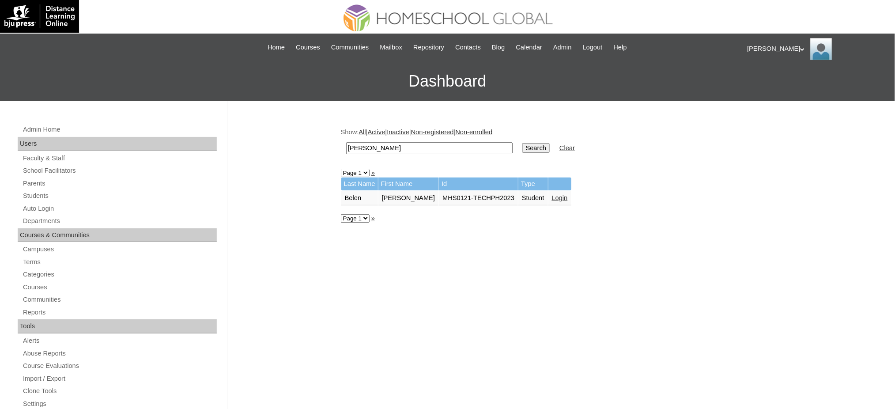
click at [552, 195] on link "Login" at bounding box center [560, 197] width 16 height 7
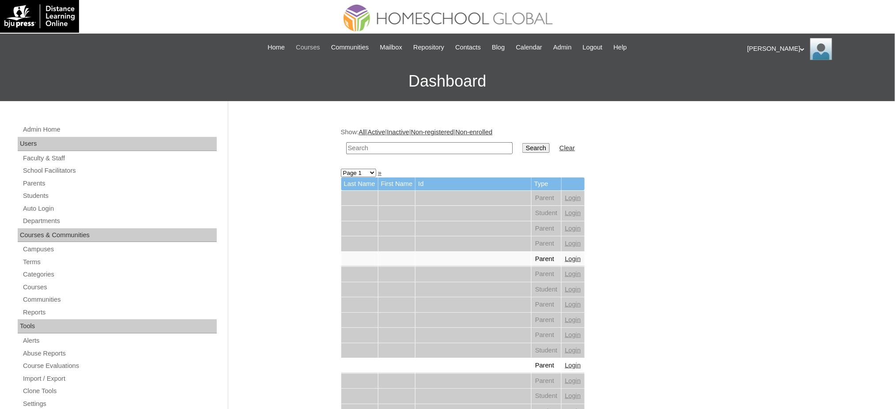
click at [298, 44] on span "Courses" at bounding box center [308, 47] width 24 height 10
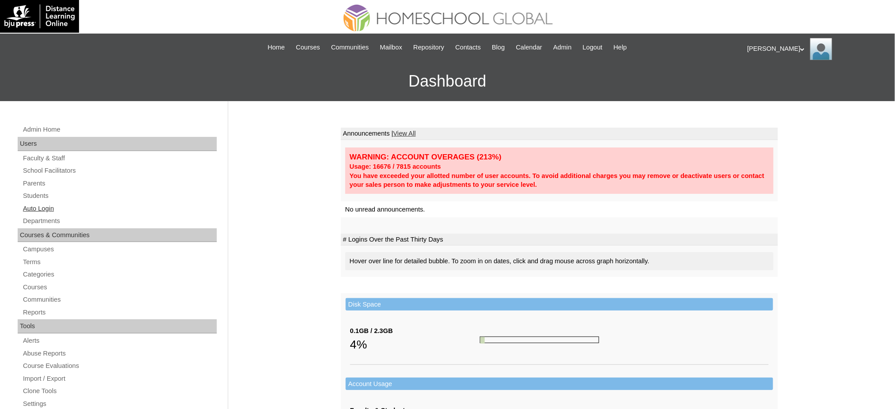
click at [45, 209] on link "Auto Login" at bounding box center [119, 208] width 195 height 11
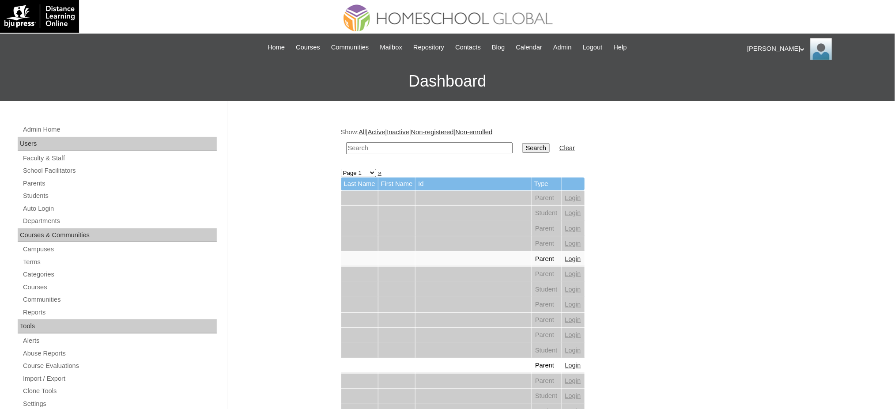
drag, startPoint x: 0, startPoint y: 0, endPoint x: 394, endPoint y: 151, distance: 422.0
click at [394, 151] on input "text" at bounding box center [429, 148] width 167 height 12
paste input "[PERSON_NAME]"
type input "[PERSON_NAME]"
click at [523, 149] on input "Search" at bounding box center [536, 148] width 27 height 10
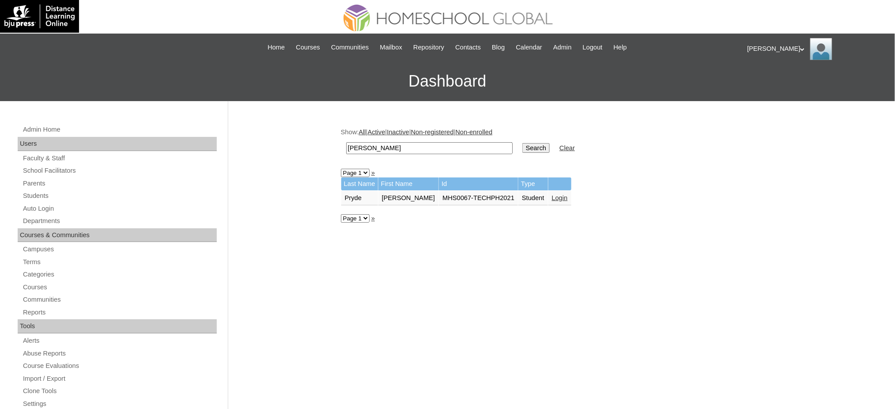
click at [553, 195] on link "Login" at bounding box center [560, 197] width 16 height 7
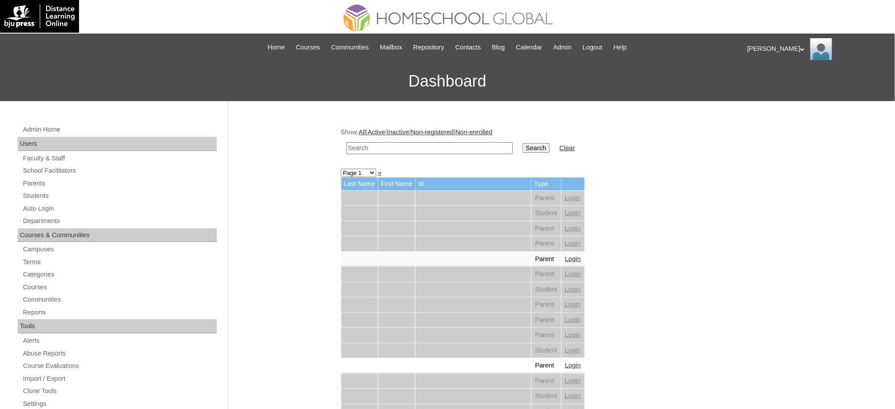
click at [410, 144] on input "text" at bounding box center [429, 148] width 167 height 12
paste input "[PERSON_NAME]"
type input "[PERSON_NAME]"
click at [523, 145] on input "Search" at bounding box center [536, 148] width 27 height 10
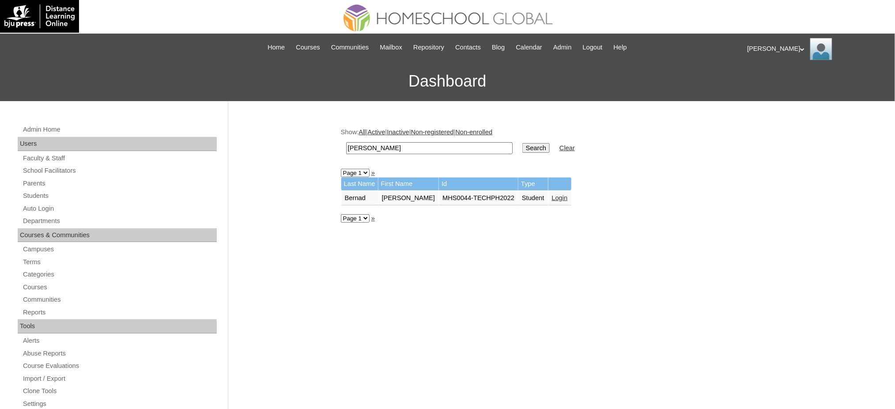
click at [564, 195] on link "Login" at bounding box center [560, 197] width 16 height 7
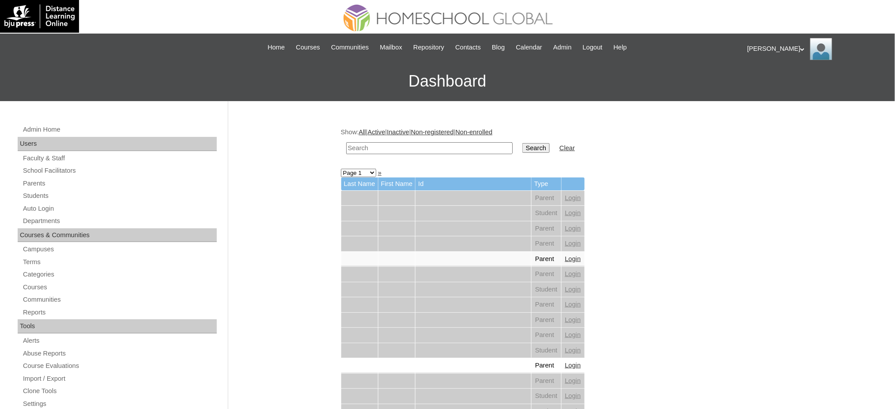
click at [412, 151] on input "text" at bounding box center [429, 148] width 167 height 12
paste input "North Disney"
type input "North Disney"
click at [523, 148] on input "Search" at bounding box center [536, 148] width 27 height 10
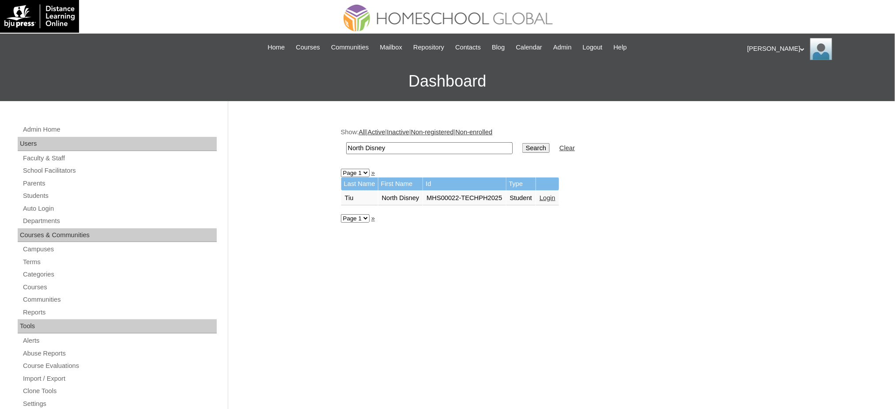
click at [471, 149] on input "North Disney" at bounding box center [429, 148] width 167 height 12
click at [554, 195] on link "Login" at bounding box center [548, 197] width 16 height 7
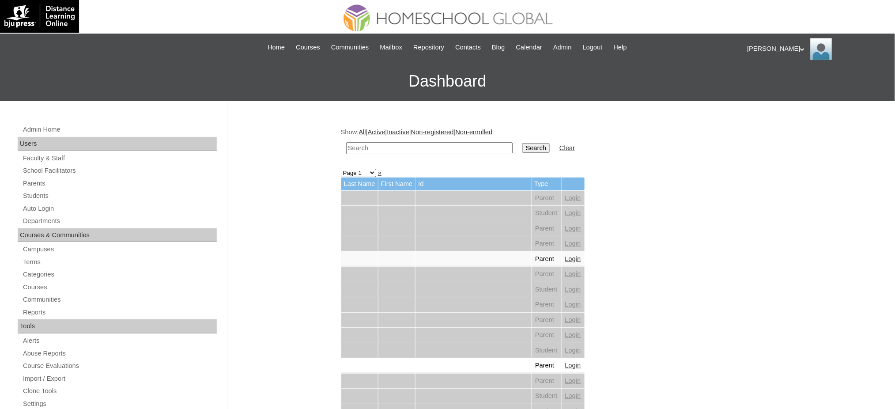
click at [420, 150] on input "text" at bounding box center [429, 148] width 167 height 12
paste input "[PERSON_NAME]"
type input "[PERSON_NAME]"
click at [523, 144] on input "Search" at bounding box center [536, 148] width 27 height 10
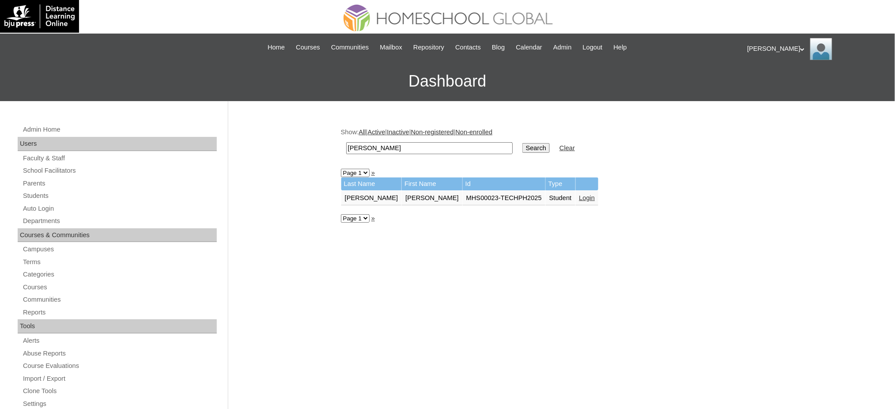
click at [576, 198] on td "Login" at bounding box center [587, 198] width 23 height 15
click at [580, 195] on link "Login" at bounding box center [588, 197] width 16 height 7
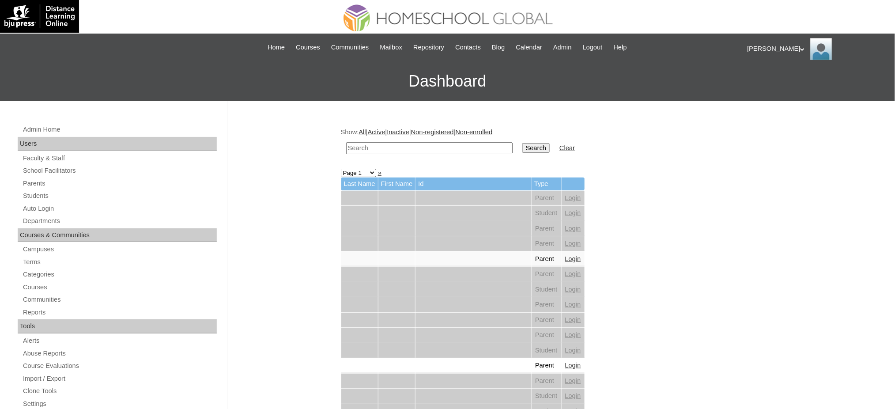
click at [443, 152] on input "text" at bounding box center [429, 148] width 167 height 12
paste input "[PERSON_NAME]"
type input "[PERSON_NAME]"
click at [523, 146] on input "Search" at bounding box center [536, 148] width 27 height 10
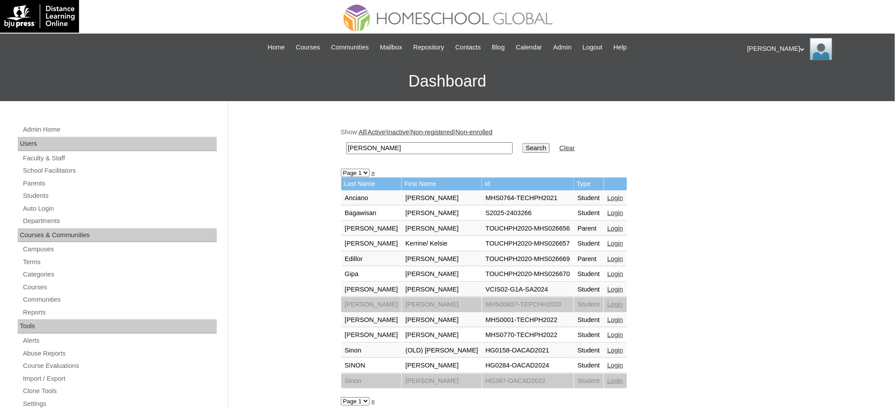
click at [608, 316] on link "Login" at bounding box center [616, 319] width 16 height 7
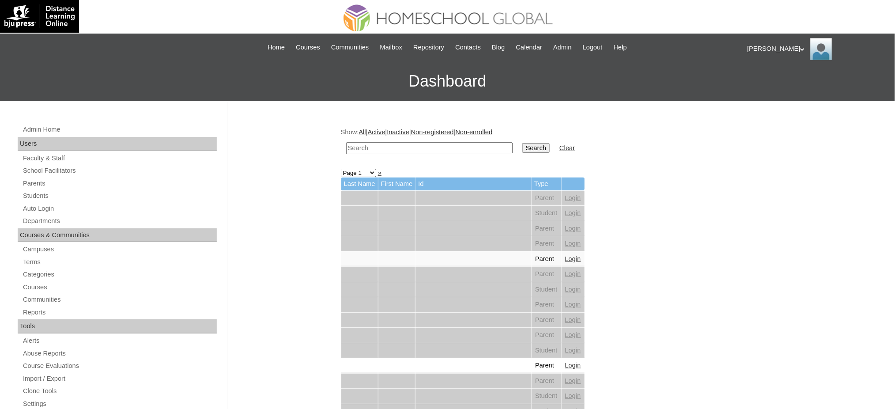
click at [442, 147] on input "text" at bounding box center [429, 148] width 167 height 12
paste input "[PERSON_NAME]"
type input "[PERSON_NAME]"
click at [523, 148] on input "Search" at bounding box center [536, 148] width 27 height 10
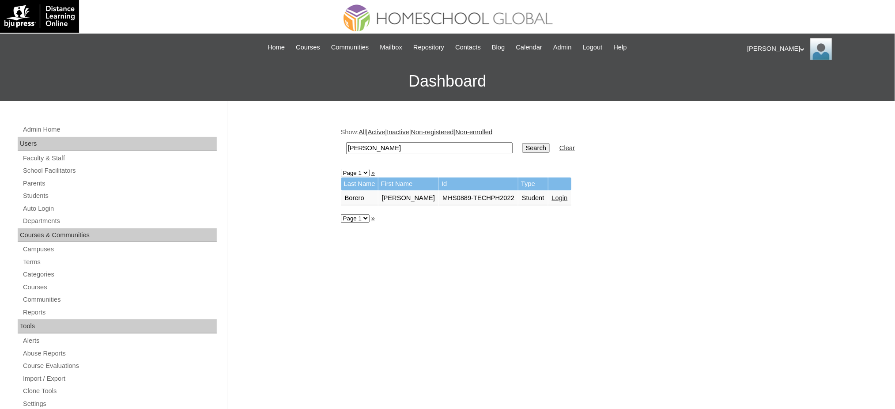
click at [553, 196] on link "Login" at bounding box center [560, 197] width 16 height 7
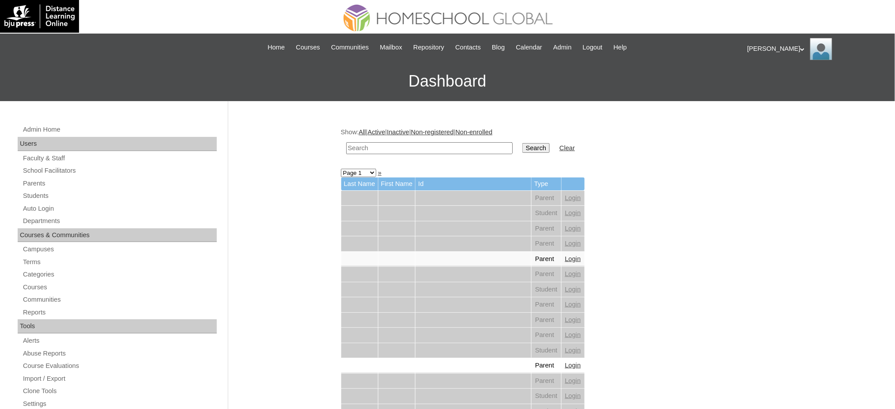
click at [451, 148] on input "text" at bounding box center [429, 148] width 167 height 12
paste input "[PERSON_NAME]"
click at [518, 152] on td "Search" at bounding box center [536, 148] width 36 height 21
click at [440, 152] on input "Zara Yssabella" at bounding box center [429, 148] width 167 height 12
paste input "Zara Yssabella"
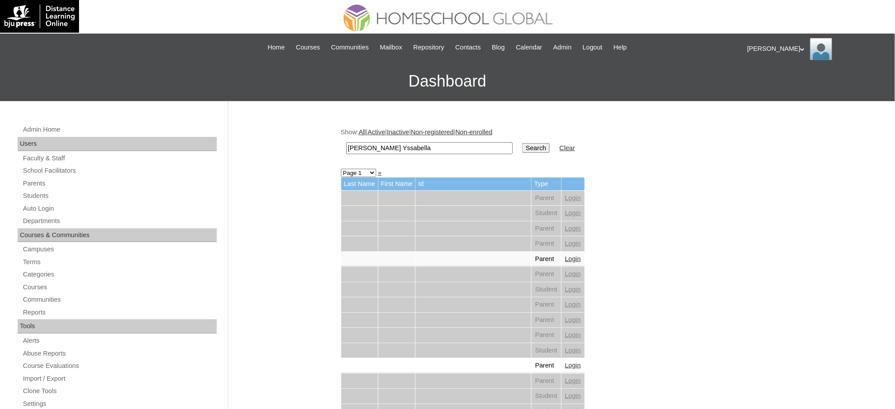
click at [460, 142] on input "Zara YssabellaZara Yssabella" at bounding box center [429, 148] width 167 height 12
paste input "text"
type input "Zara Yssabella"
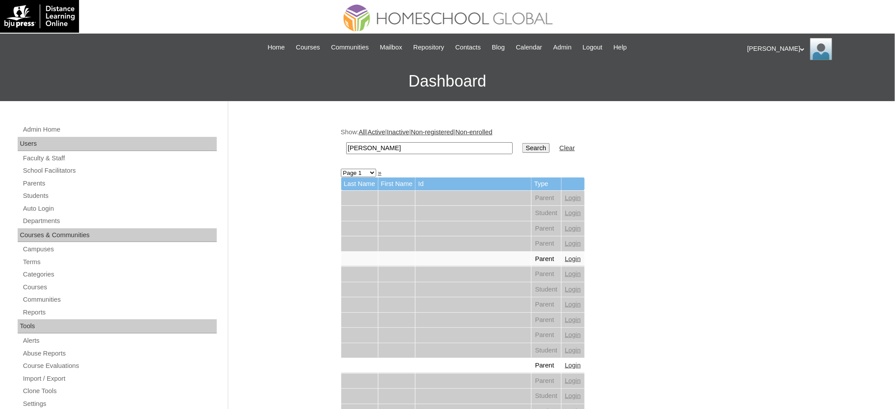
click at [523, 151] on input "Search" at bounding box center [536, 148] width 27 height 10
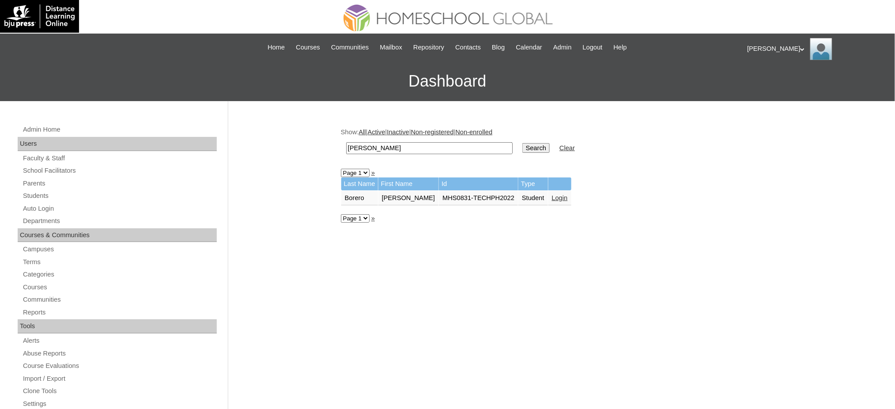
click at [552, 195] on link "Login" at bounding box center [560, 197] width 16 height 7
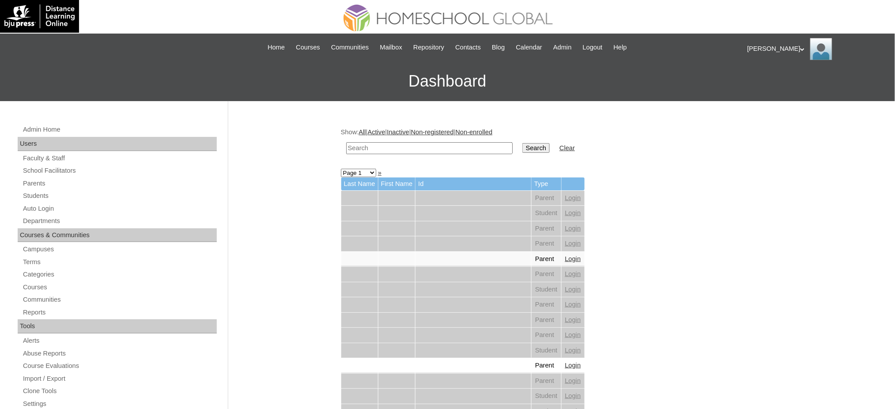
click at [442, 144] on input "text" at bounding box center [429, 148] width 167 height 12
paste input "[PERSON_NAME]"
type input "[PERSON_NAME]"
click at [523, 146] on input "Search" at bounding box center [536, 148] width 27 height 10
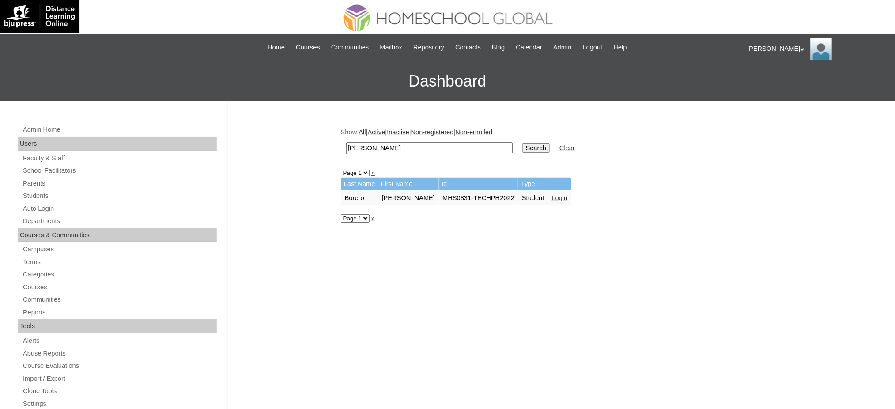
click at [552, 196] on link "Login" at bounding box center [560, 197] width 16 height 7
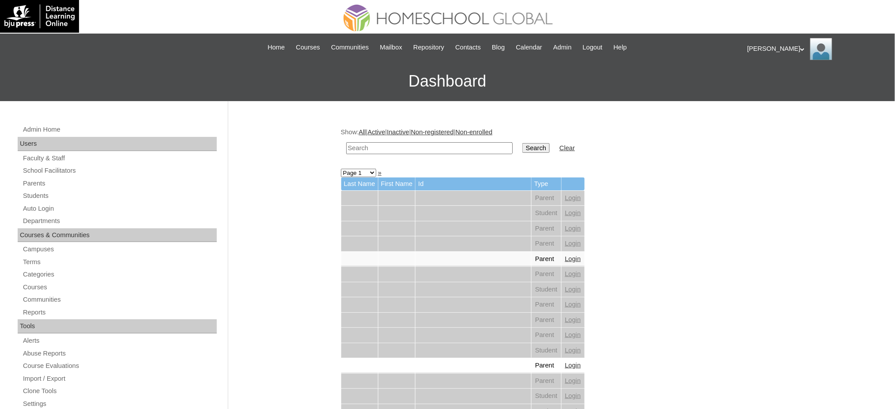
click at [398, 152] on input "text" at bounding box center [429, 148] width 167 height 12
paste input "Delim"
type input "Delim"
click at [523, 151] on input "Search" at bounding box center [536, 148] width 27 height 10
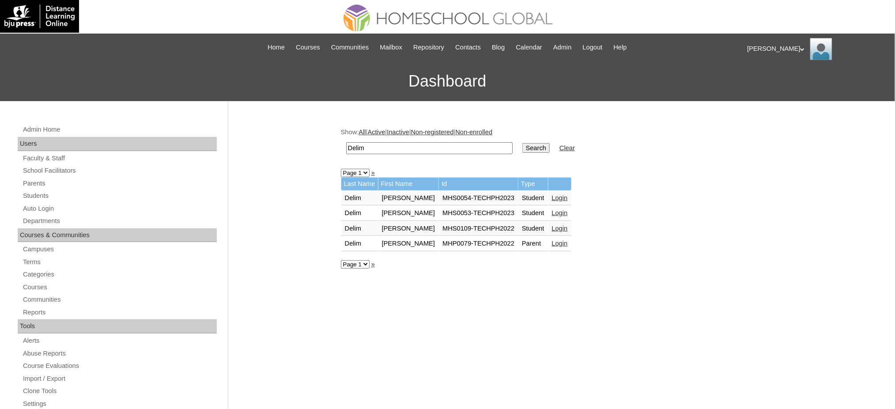
click at [552, 194] on link "Login" at bounding box center [560, 197] width 16 height 7
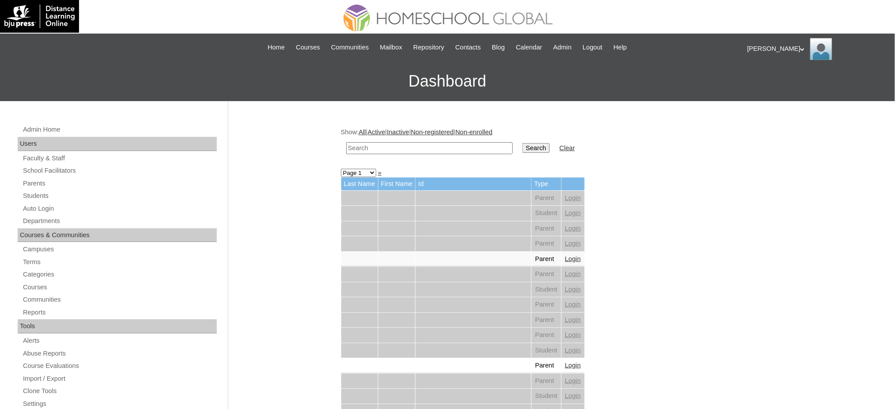
click at [441, 148] on input "text" at bounding box center [429, 148] width 167 height 12
paste input "Delim"
type input "Delim"
click at [523, 146] on input "Search" at bounding box center [536, 148] width 27 height 10
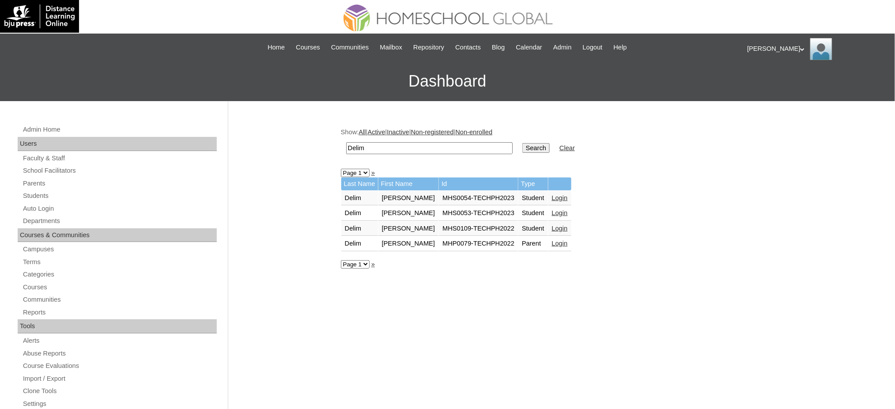
click at [552, 212] on link "Login" at bounding box center [560, 212] width 16 height 7
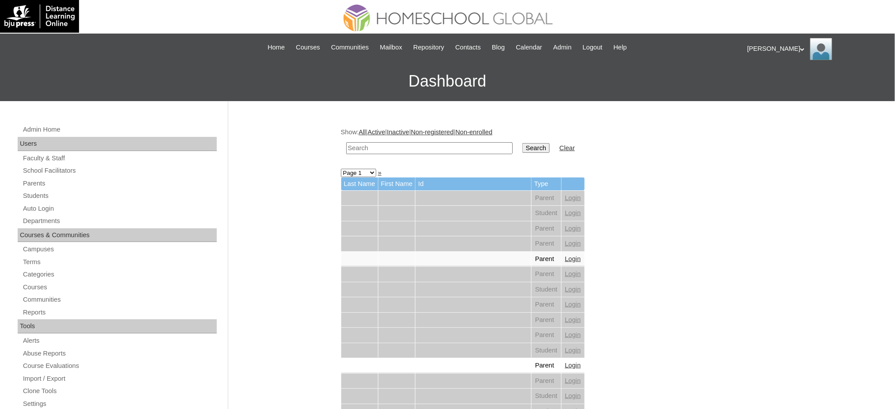
click at [389, 151] on input "text" at bounding box center [429, 148] width 167 height 12
paste input "[PERSON_NAME]"
type input "[PERSON_NAME]"
click at [523, 146] on input "Search" at bounding box center [536, 148] width 27 height 10
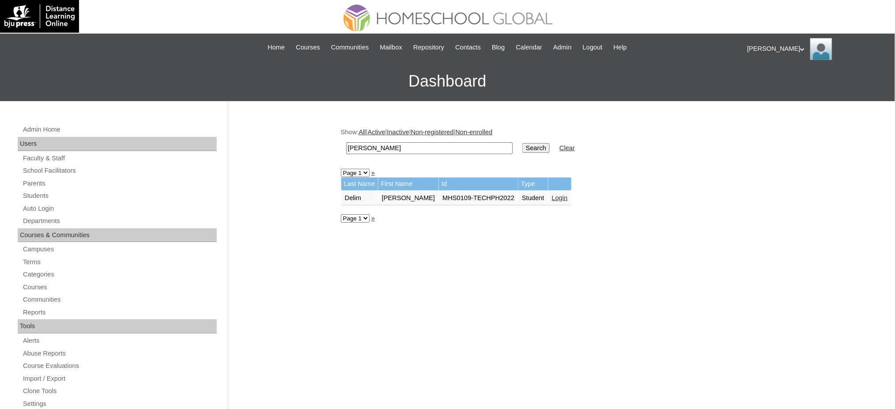
click at [552, 194] on link "Login" at bounding box center [560, 197] width 16 height 7
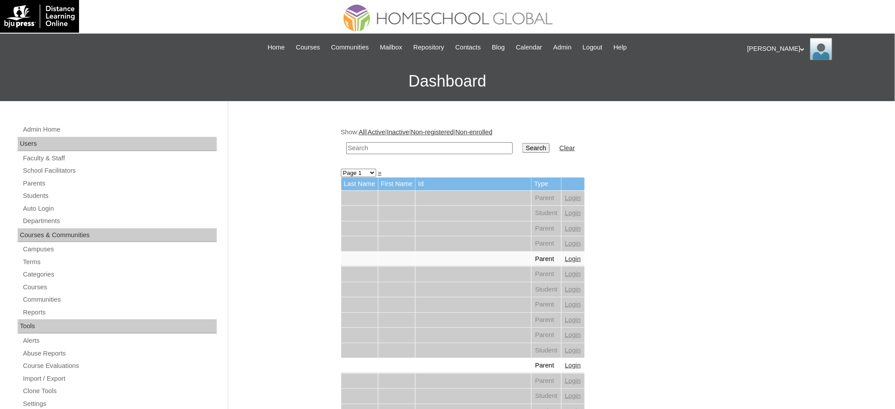
click at [409, 149] on input "text" at bounding box center [429, 148] width 167 height 12
paste input "[PERSON_NAME]"
type input "[PERSON_NAME]"
click at [523, 147] on input "Search" at bounding box center [536, 148] width 27 height 10
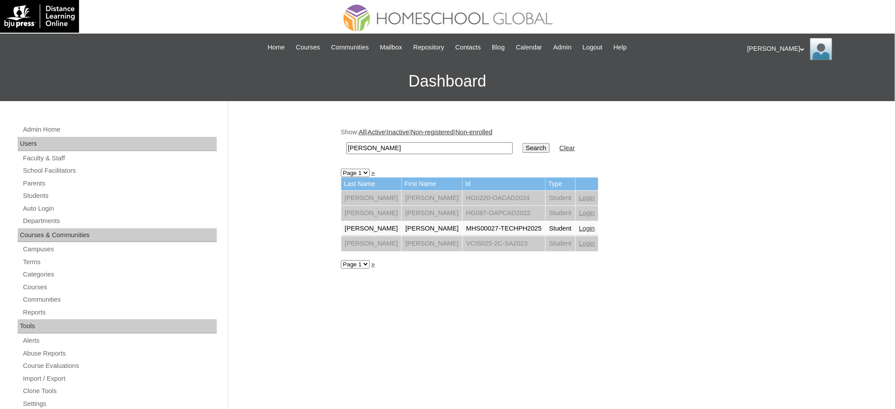
click at [580, 225] on link "Login" at bounding box center [588, 228] width 16 height 7
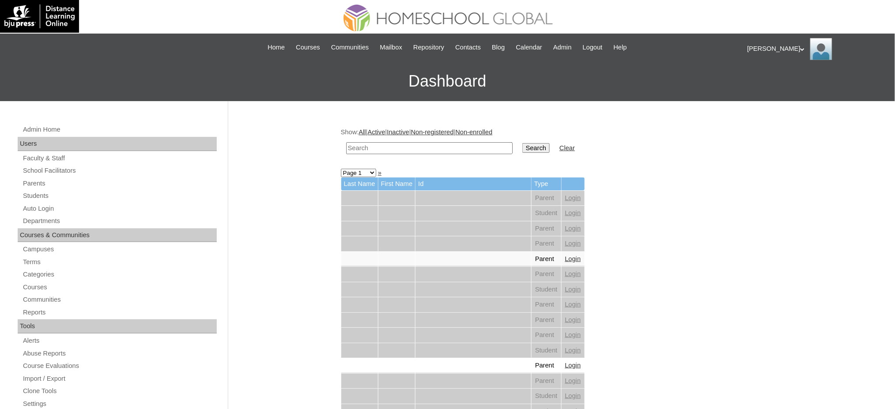
click at [450, 147] on input "text" at bounding box center [429, 148] width 167 height 12
paste input "[PERSON_NAME]"
type input "[PERSON_NAME]"
click at [523, 144] on input "Search" at bounding box center [536, 148] width 27 height 10
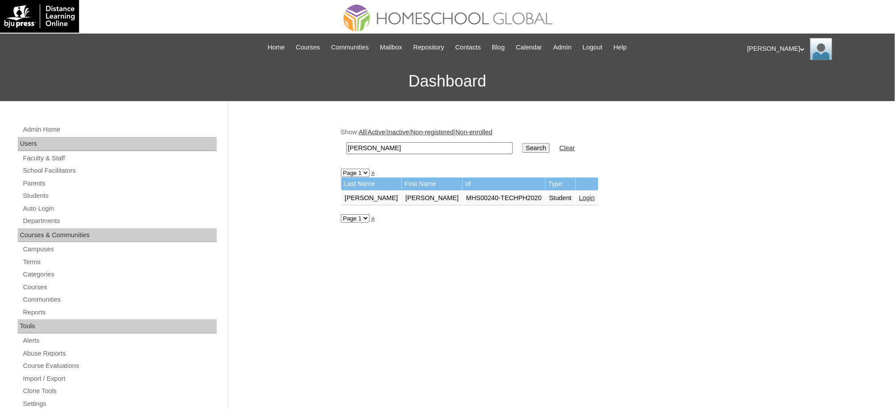
click at [580, 196] on link "Login" at bounding box center [588, 197] width 16 height 7
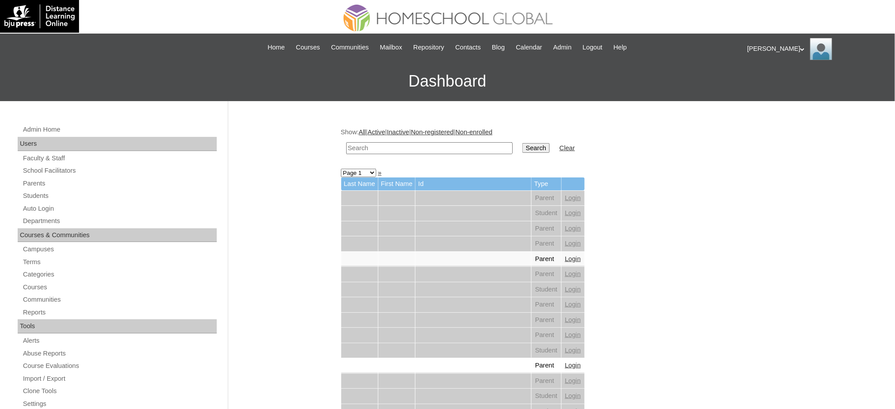
click at [453, 145] on input "text" at bounding box center [429, 148] width 167 height 12
paste input "[PERSON_NAME]"
type input "[PERSON_NAME]"
click at [523, 151] on input "Search" at bounding box center [536, 148] width 27 height 10
click at [397, 148] on input "text" at bounding box center [429, 148] width 167 height 12
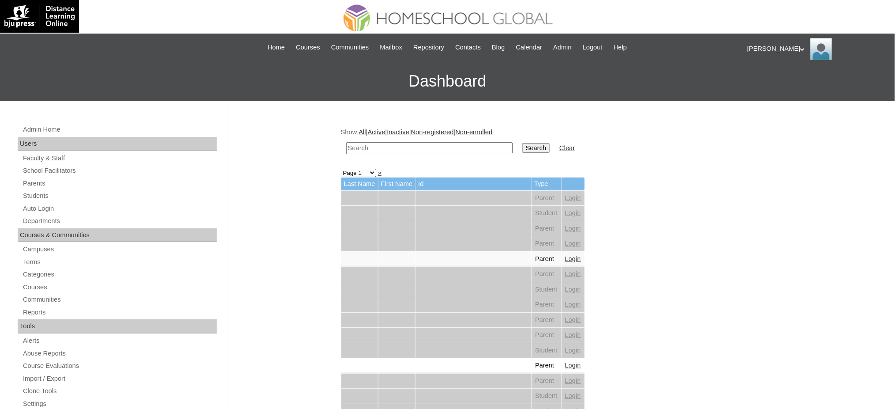
paste input "Yosef Elijah"
type input "Yosef Elijah"
click at [523, 148] on input "Search" at bounding box center [536, 148] width 27 height 10
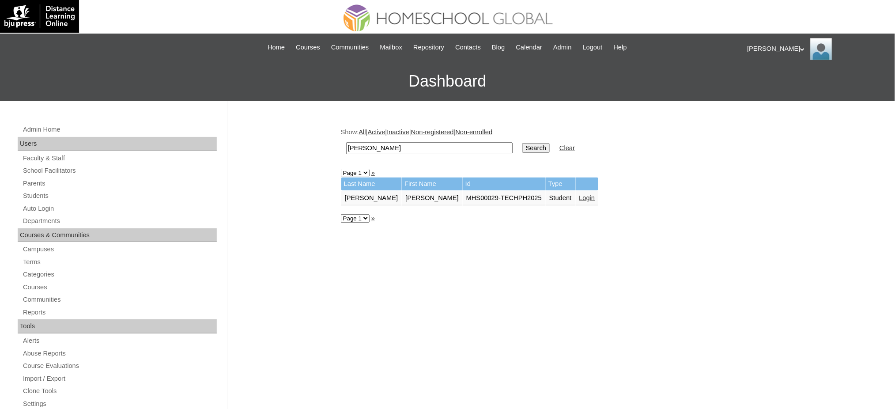
click at [580, 194] on link "Login" at bounding box center [588, 197] width 16 height 7
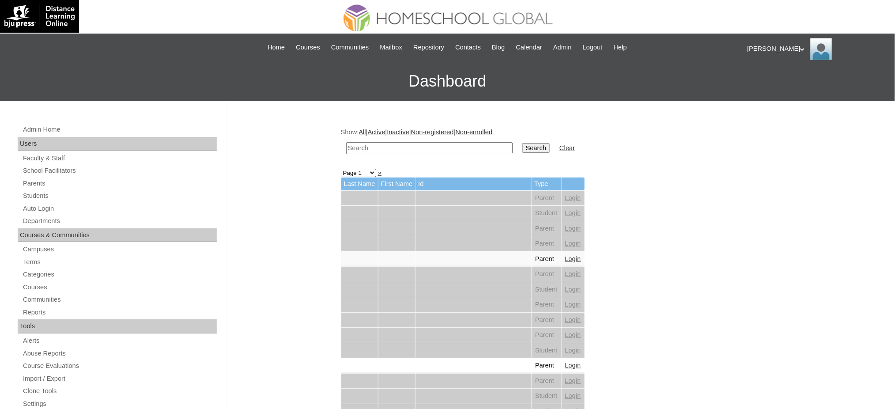
click at [405, 150] on input "text" at bounding box center [429, 148] width 167 height 12
paste input "Sicam"
type input "Sicam"
click at [523, 146] on input "Search" at bounding box center [536, 148] width 27 height 10
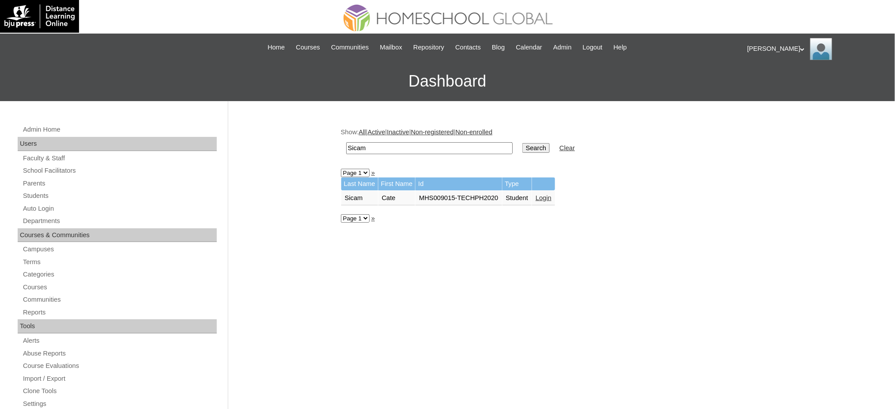
click at [546, 196] on link "Login" at bounding box center [544, 197] width 16 height 7
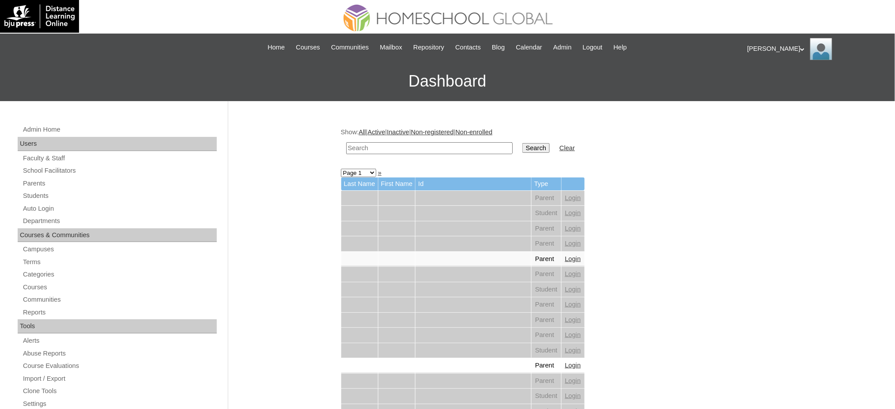
click at [418, 148] on input "text" at bounding box center [429, 148] width 167 height 12
paste input "[PERSON_NAME]"
type input "[PERSON_NAME]"
click at [523, 149] on input "Search" at bounding box center [536, 148] width 27 height 10
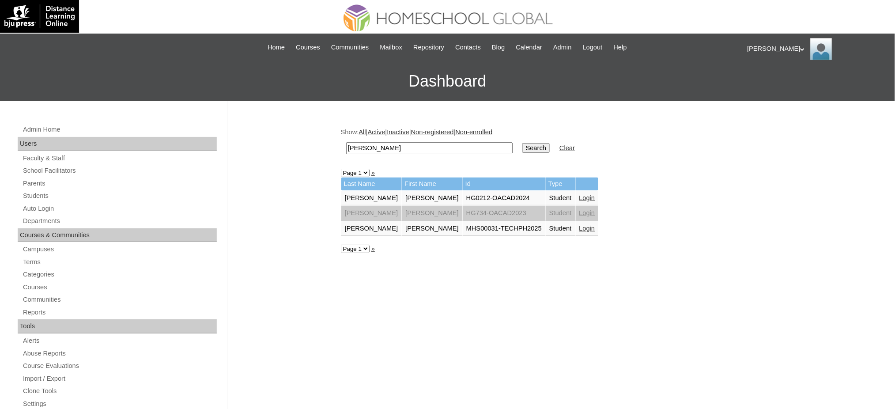
click at [580, 225] on link "Login" at bounding box center [588, 228] width 16 height 7
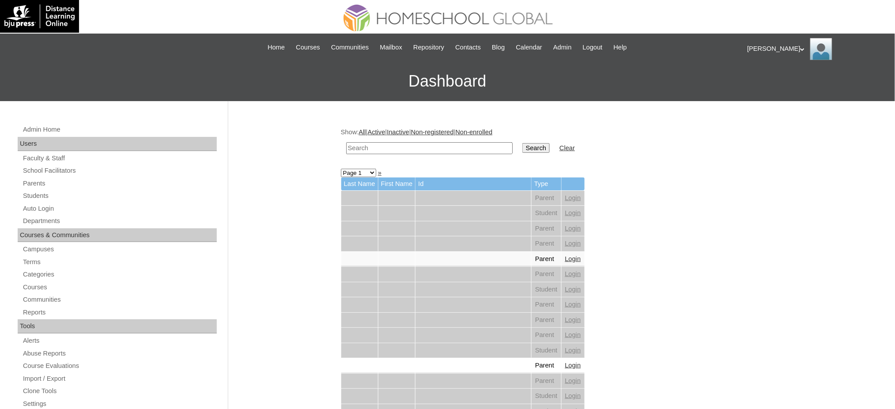
click at [442, 142] on input "text" at bounding box center [429, 148] width 167 height 12
paste input "Trey Carmichael"
type input "Trey Carmichael"
click at [523, 144] on input "Search" at bounding box center [536, 148] width 27 height 10
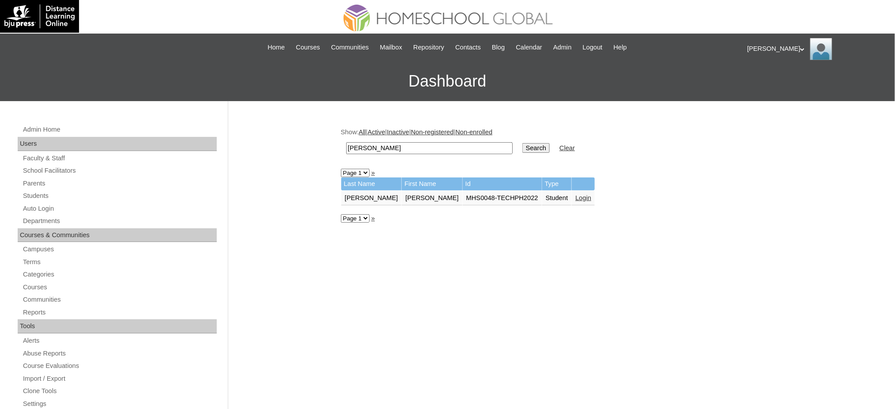
click at [576, 197] on link "Login" at bounding box center [584, 197] width 16 height 7
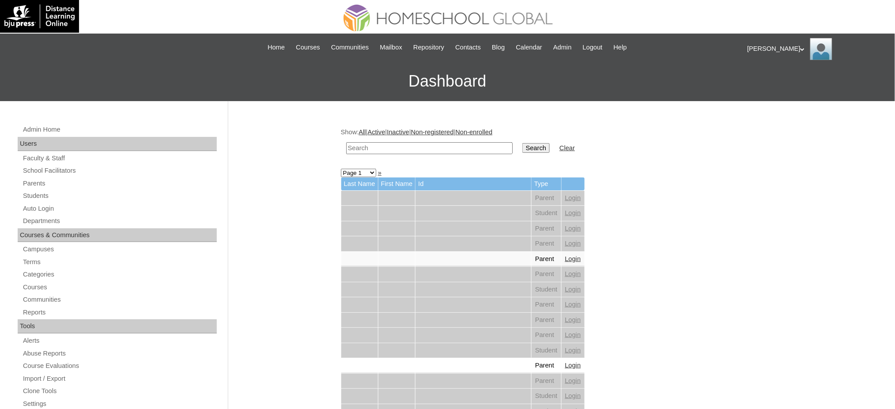
click at [451, 146] on input "text" at bounding box center [429, 148] width 167 height 12
paste input "[PERSON_NAME] [PERSON_NAME]"
type input "[PERSON_NAME] [PERSON_NAME]"
click at [523, 149] on input "Search" at bounding box center [536, 148] width 27 height 10
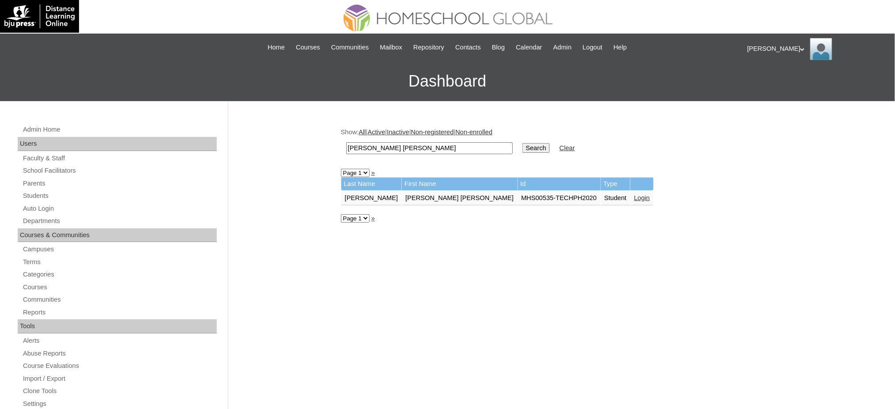
click at [634, 194] on link "Login" at bounding box center [642, 197] width 16 height 7
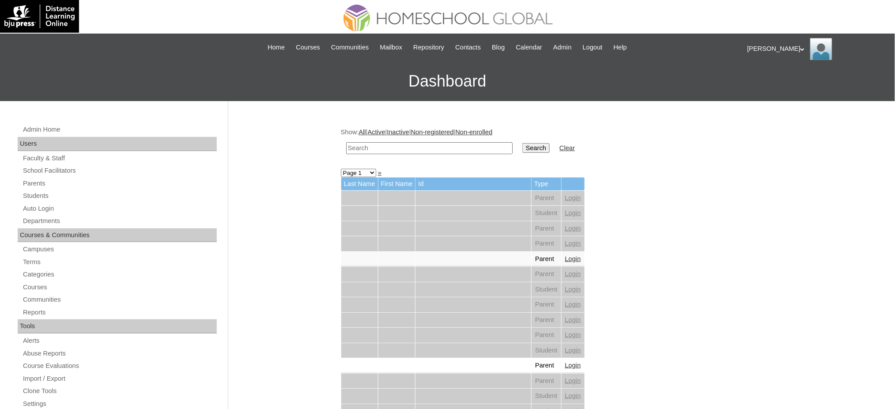
click at [428, 146] on input "text" at bounding box center [429, 148] width 167 height 12
paste input "[PERSON_NAME]"
type input "[PERSON_NAME]"
click at [523, 147] on input "Search" at bounding box center [536, 148] width 27 height 10
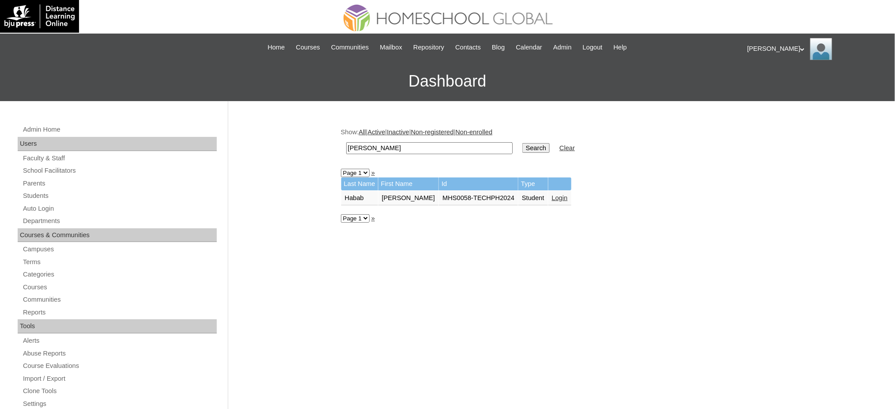
click at [552, 194] on link "Login" at bounding box center [560, 197] width 16 height 7
